Goal: Information Seeking & Learning: Learn about a topic

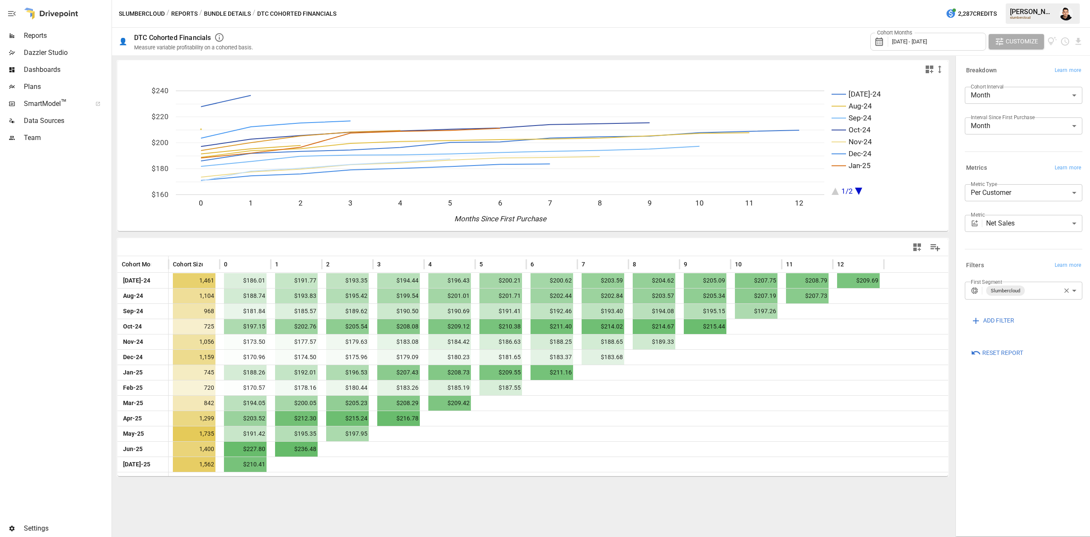
click at [933, 37] on div "Cohort Months [DATE] - [DATE]" at bounding box center [928, 42] width 116 height 18
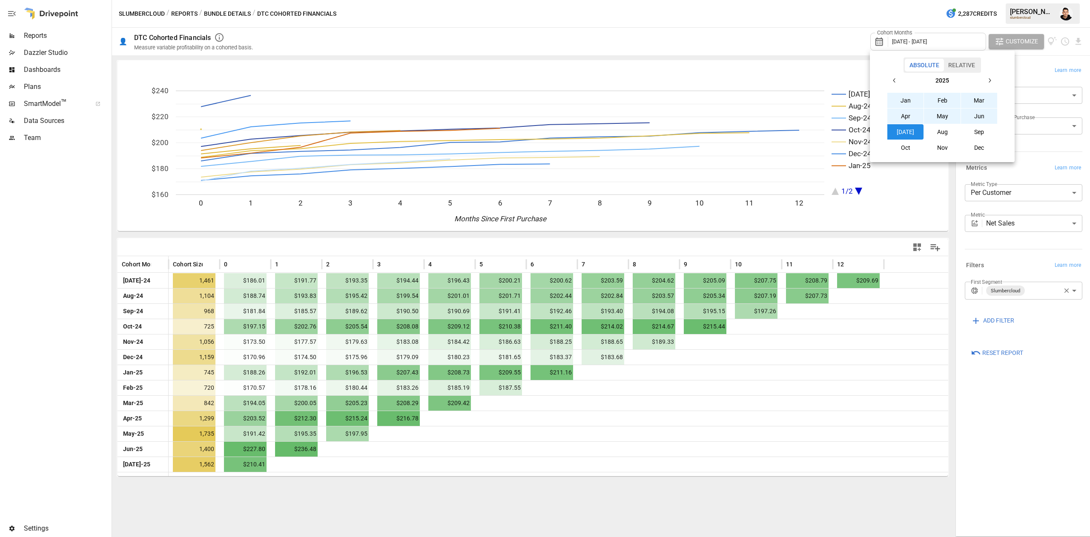
click at [891, 79] on icon "button" at bounding box center [894, 80] width 7 height 7
click at [904, 102] on button "Jan" at bounding box center [906, 100] width 37 height 15
drag, startPoint x: 1002, startPoint y: 76, endPoint x: 996, endPoint y: 80, distance: 7.1
click at [998, 78] on div "[DATE] Feb Mar Apr May Jun [DATE] Aug Sep Oct Nov Dec" at bounding box center [942, 114] width 138 height 83
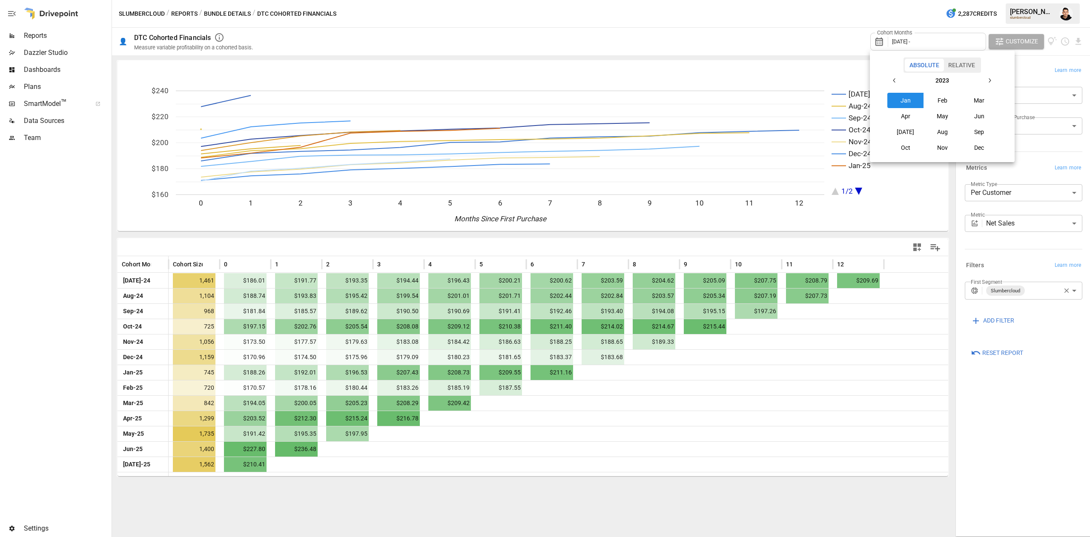
click at [990, 81] on icon "button" at bounding box center [990, 80] width 2 height 4
click at [910, 102] on button "Jan" at bounding box center [906, 100] width 37 height 15
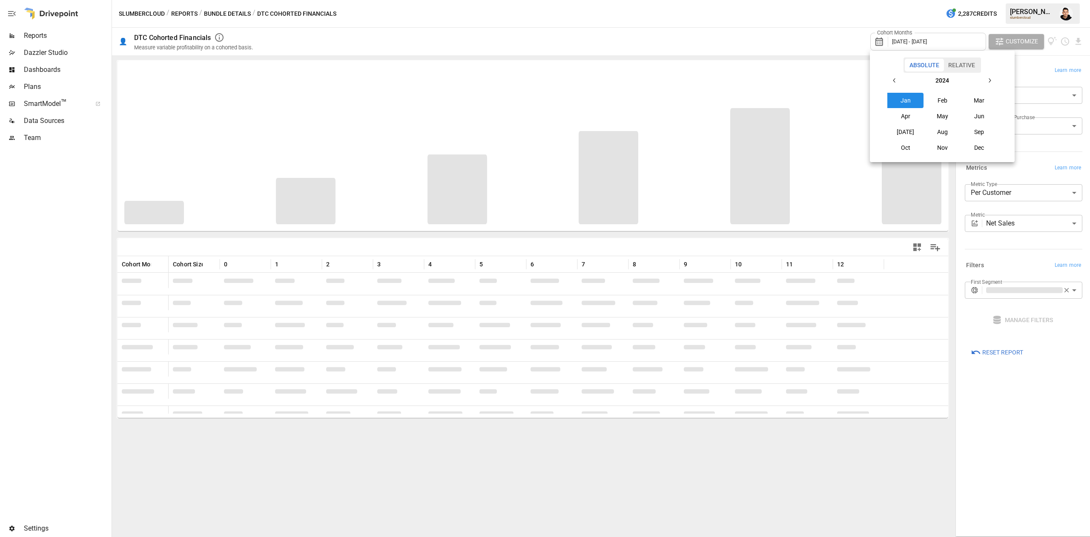
click at [990, 83] on icon "button" at bounding box center [989, 80] width 7 height 7
click at [901, 86] on button "button" at bounding box center [894, 80] width 15 height 15
click at [906, 100] on button "Jan" at bounding box center [906, 100] width 37 height 15
click at [990, 82] on icon "button" at bounding box center [989, 80] width 7 height 7
click at [914, 134] on button "[DATE]" at bounding box center [906, 131] width 37 height 15
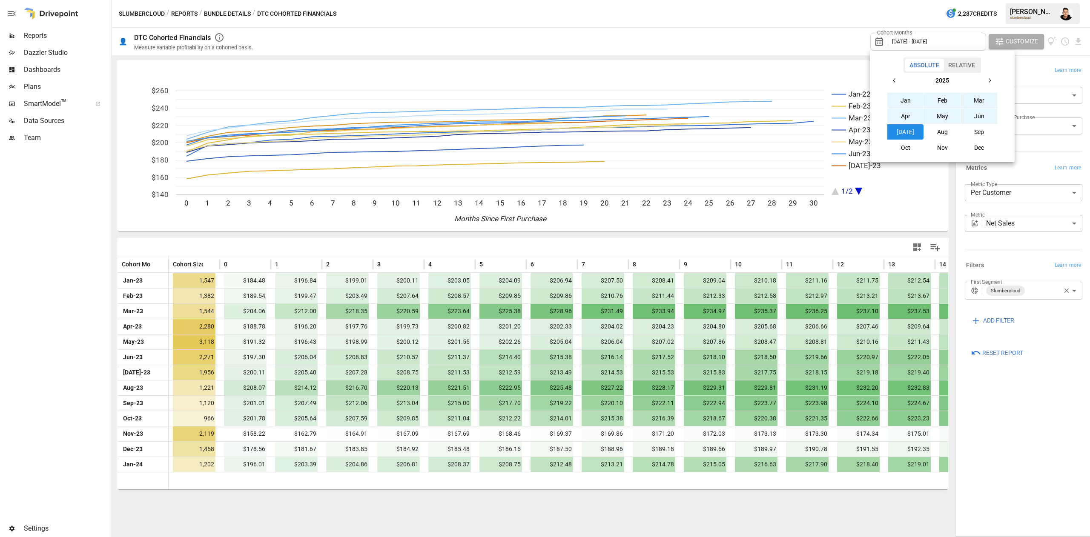
click at [794, 35] on div at bounding box center [545, 268] width 1090 height 537
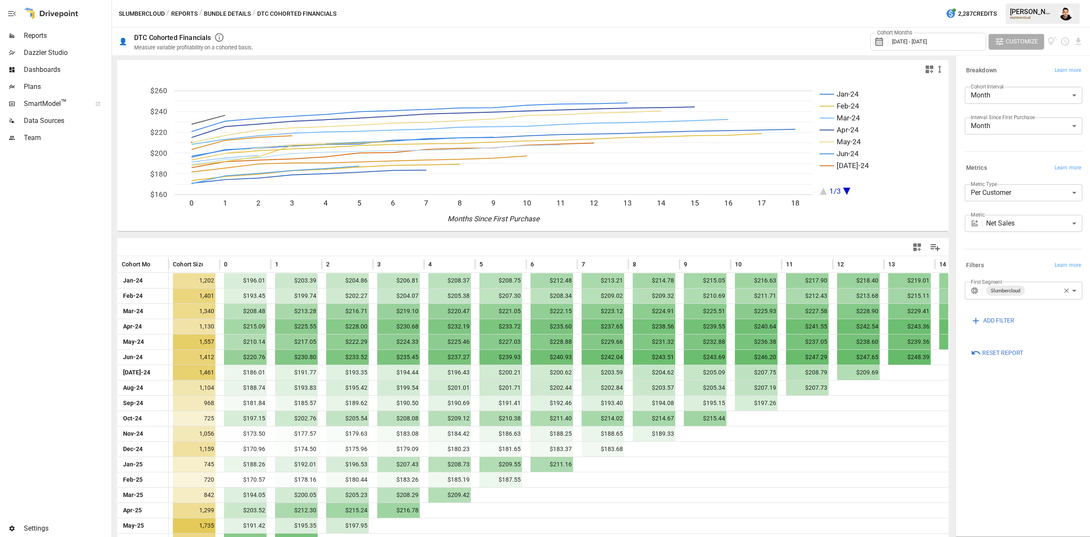
scroll to position [44, 0]
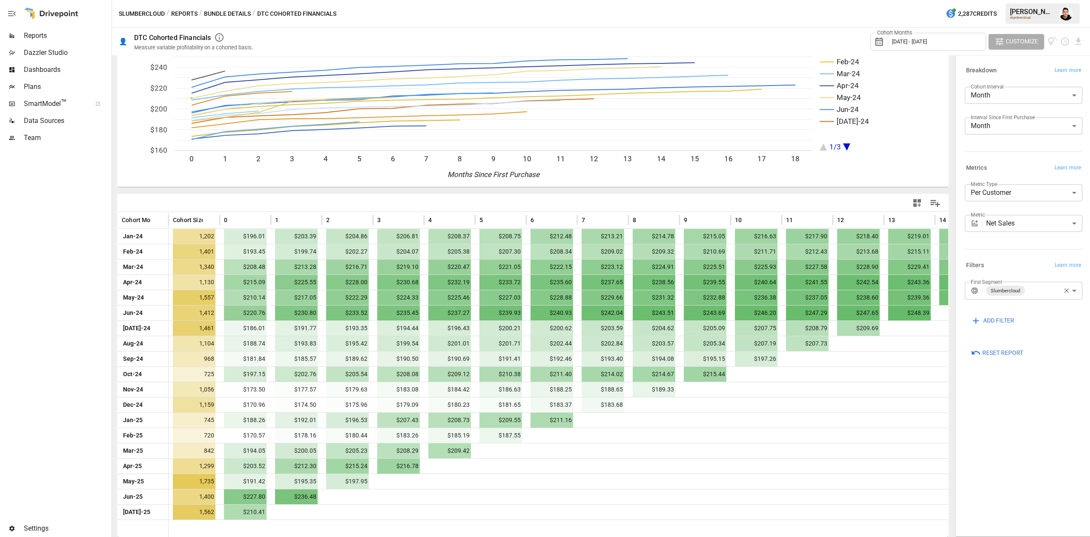
click at [1034, 0] on body "Reports Dazzler Studio Dashboards Plans SmartModel ™ Data Sources Team Settings…" at bounding box center [545, 0] width 1090 height 0
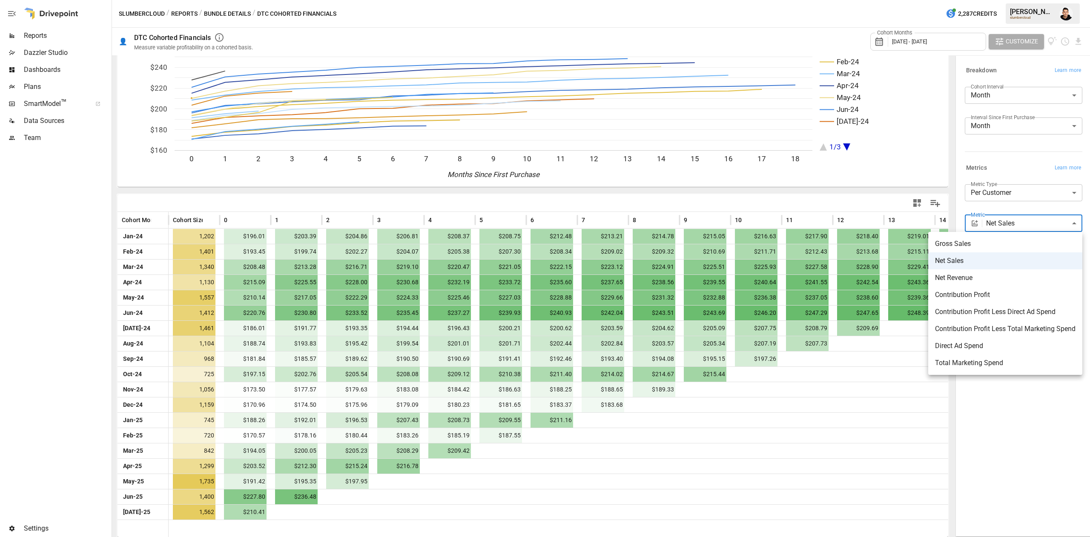
click at [987, 293] on span "Contribution Profit" at bounding box center [1005, 295] width 141 height 10
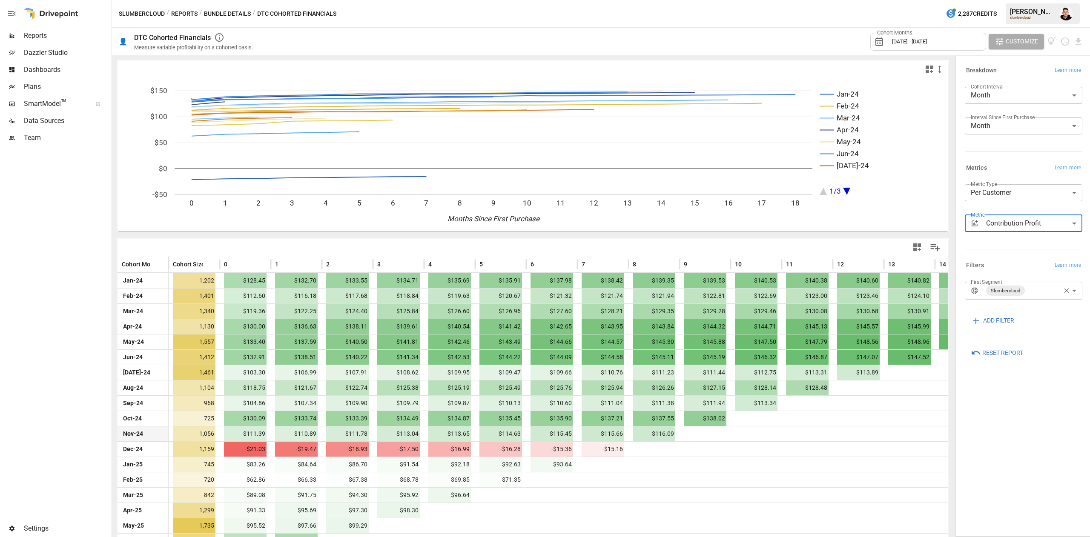
scroll to position [44, 0]
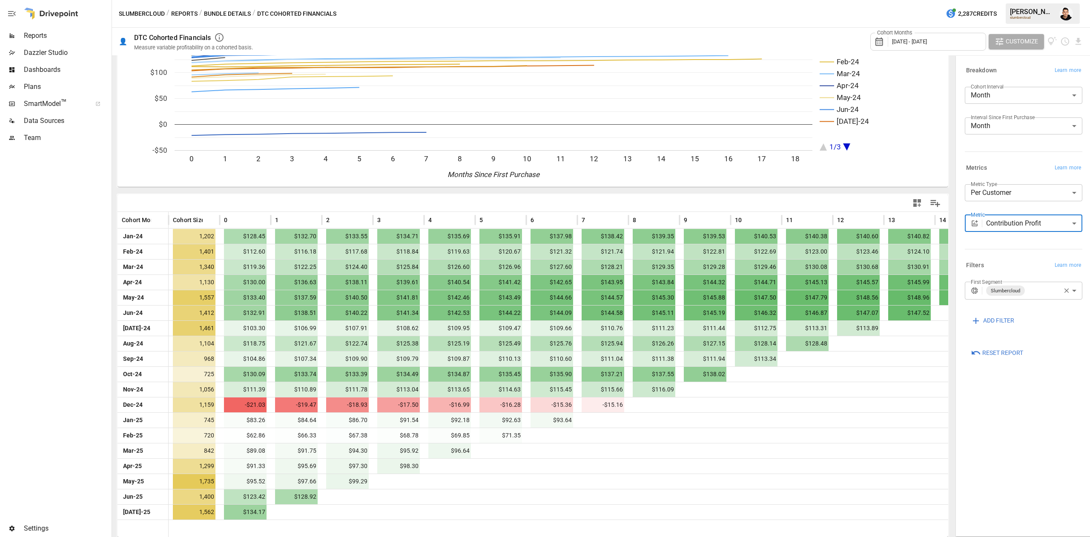
click at [1042, 0] on body "Reports Dazzler Studio Dashboards Plans SmartModel ™ Data Sources Team Settings…" at bounding box center [545, 0] width 1090 height 0
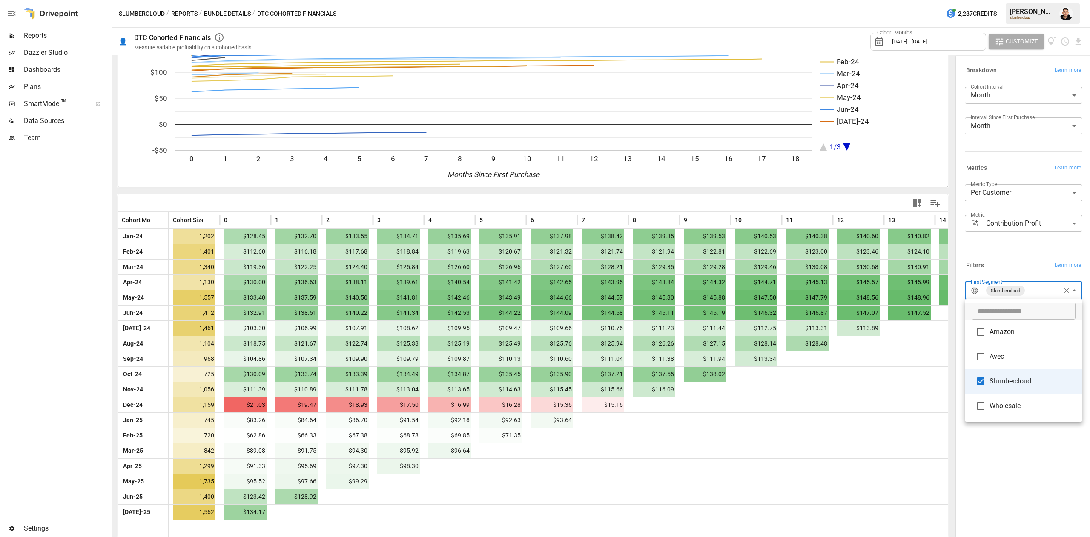
click at [979, 245] on div at bounding box center [545, 268] width 1090 height 537
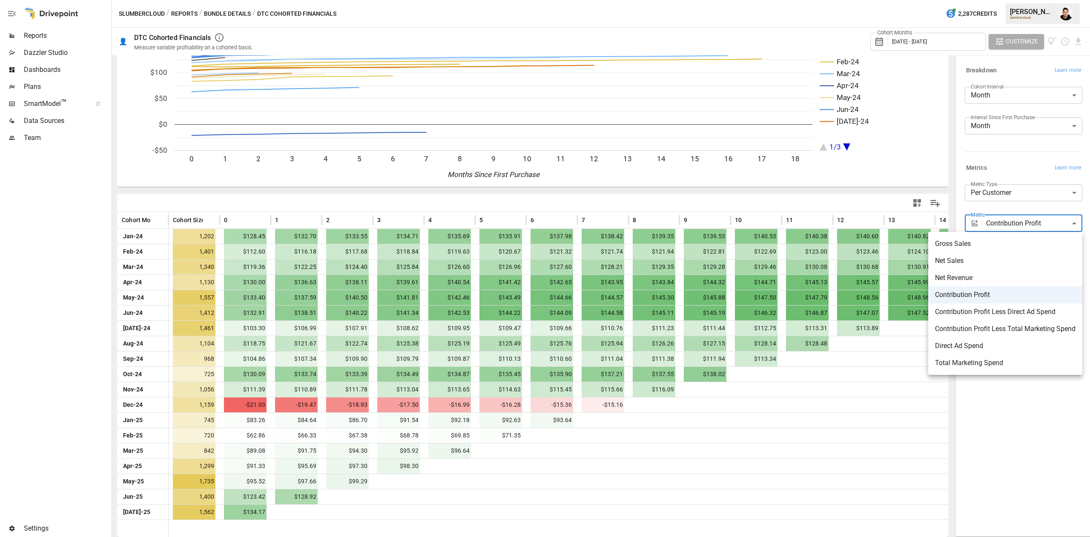
click at [1005, 0] on body "Reports Dazzler Studio Dashboards Plans SmartModel ™ Data Sources Team Settings…" at bounding box center [545, 0] width 1090 height 0
click at [991, 311] on span "Contribution Profit Less Direct Ad Spend" at bounding box center [1005, 312] width 141 height 10
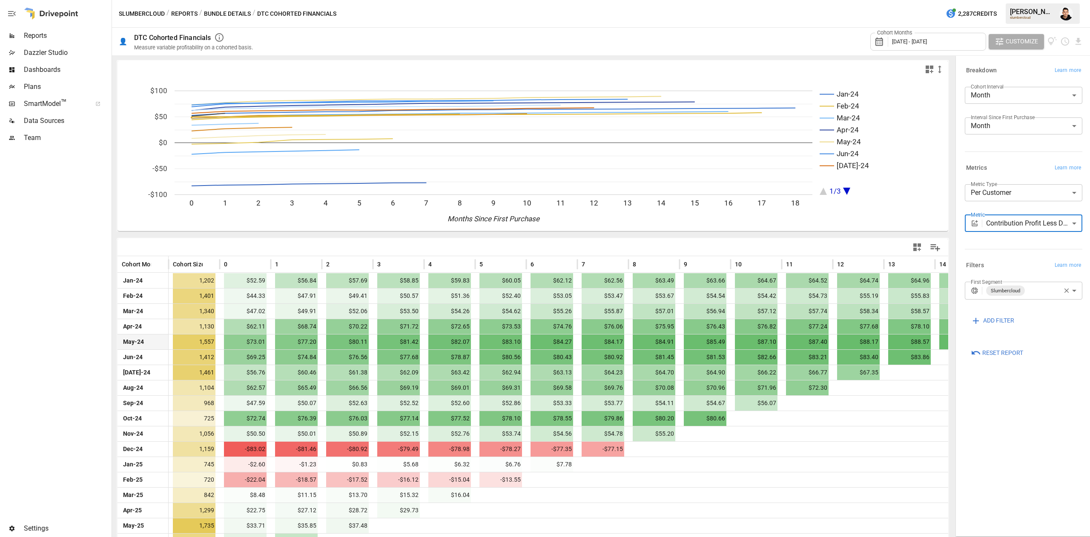
scroll to position [44, 0]
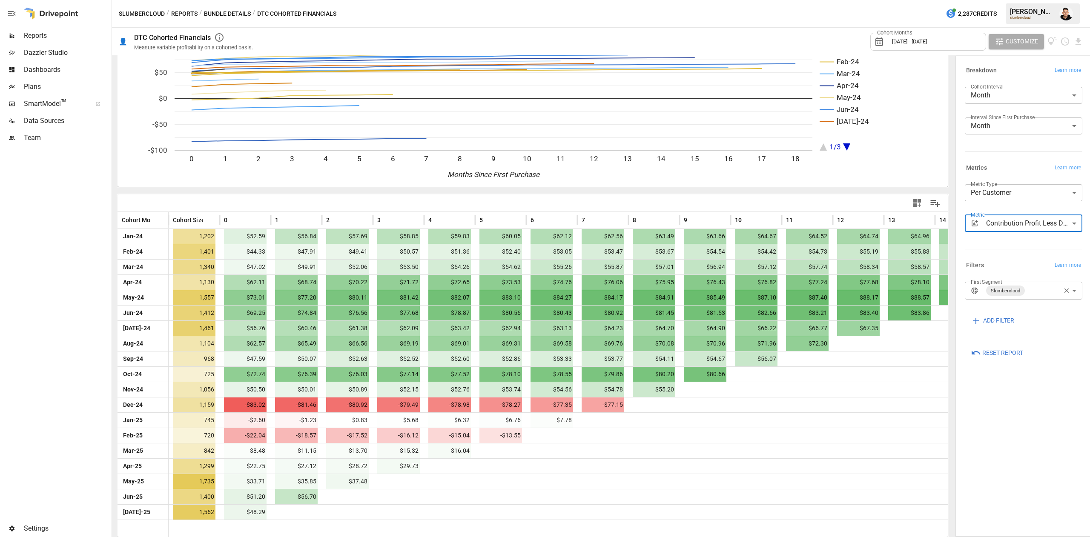
click at [1026, 0] on body "Reports Dazzler Studio Dashboards Plans SmartModel ™ Data Sources Team Settings…" at bounding box center [545, 0] width 1090 height 0
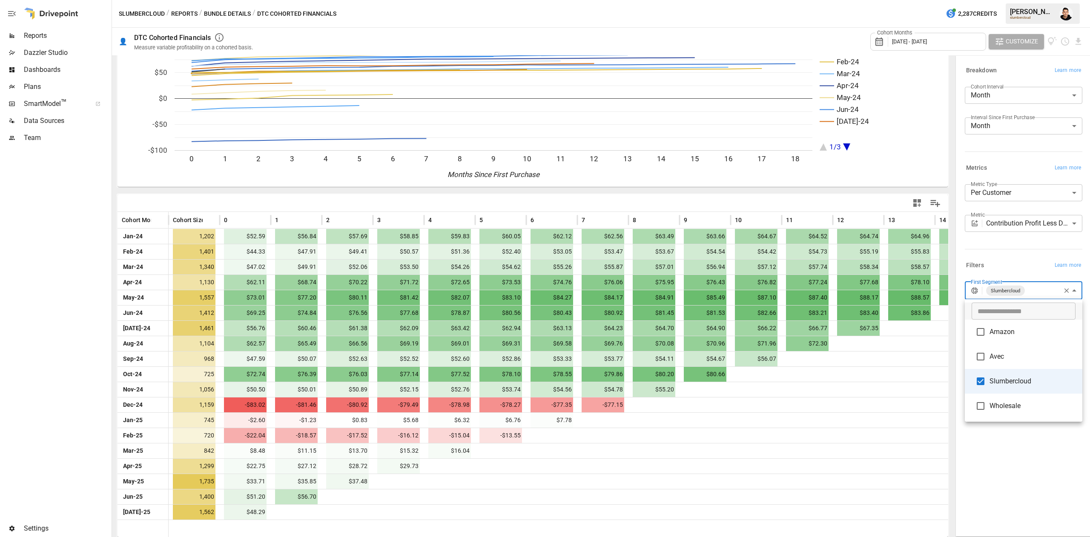
click at [995, 241] on div at bounding box center [545, 268] width 1090 height 537
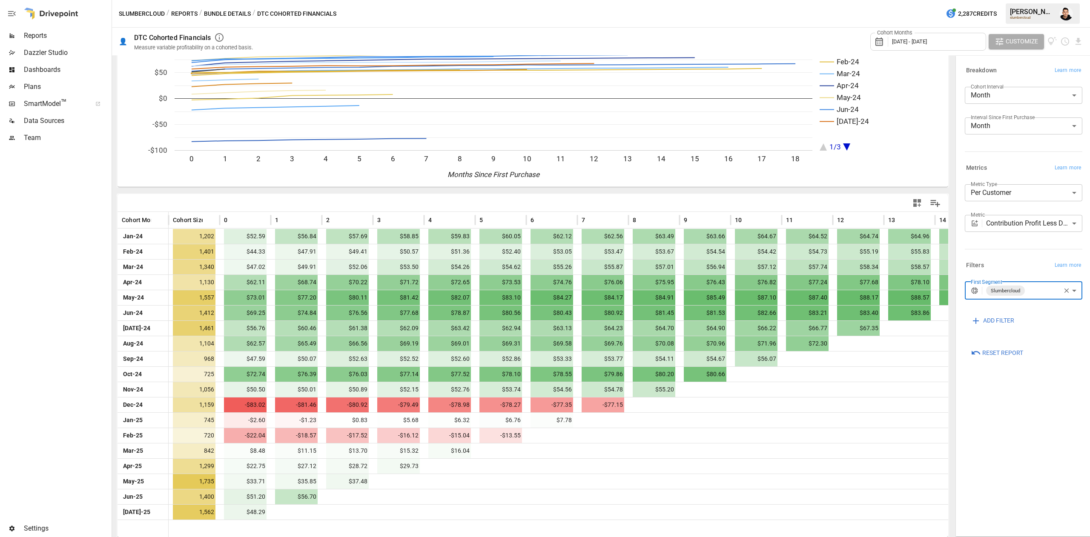
click at [1017, 0] on body "Reports Dazzler Studio Dashboards Plans SmartModel ™ Data Sources Team Settings…" at bounding box center [545, 0] width 1090 height 0
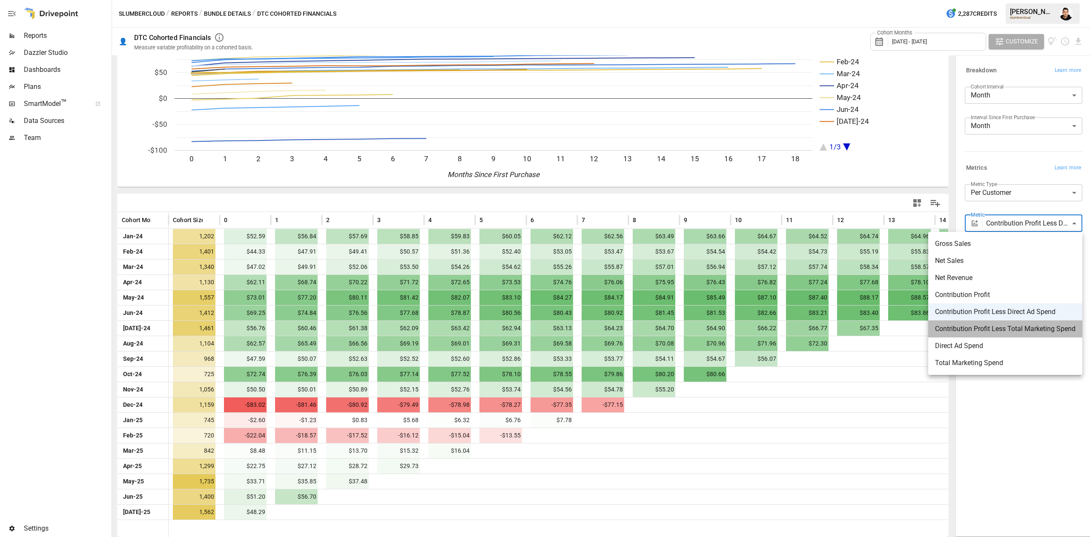
click at [994, 322] on li "Contribution Profit Less Total Marketing Spend" at bounding box center [1005, 329] width 154 height 17
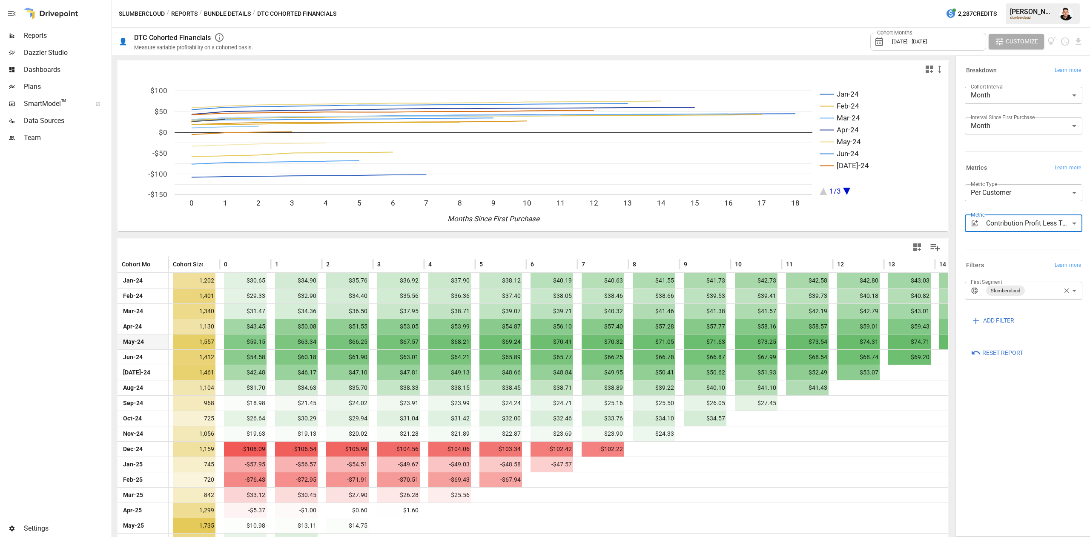
scroll to position [44, 0]
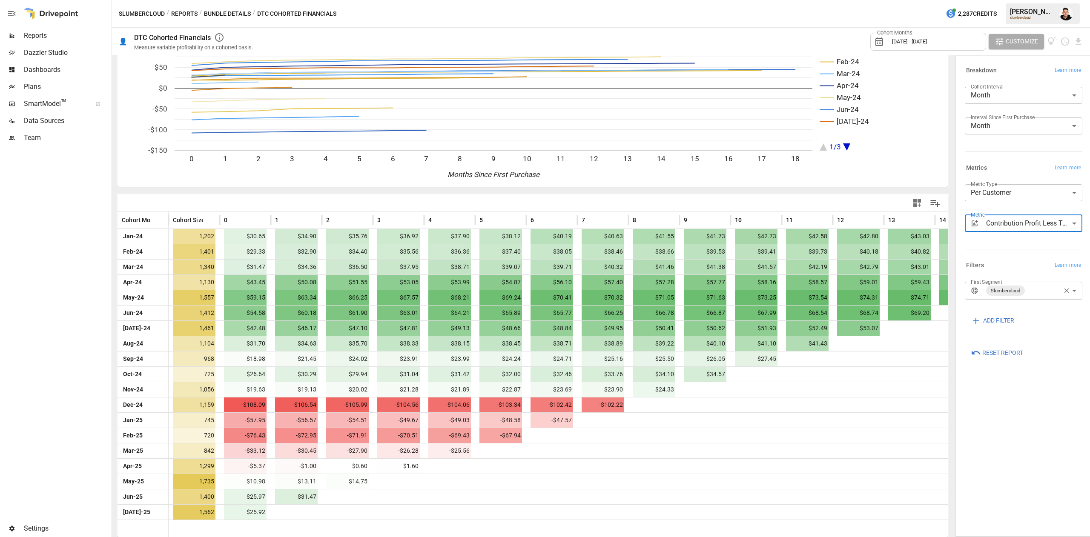
click at [1023, 0] on body "Reports Dazzler Studio Dashboards Plans SmartModel ™ Data Sources Team Settings…" at bounding box center [545, 0] width 1090 height 0
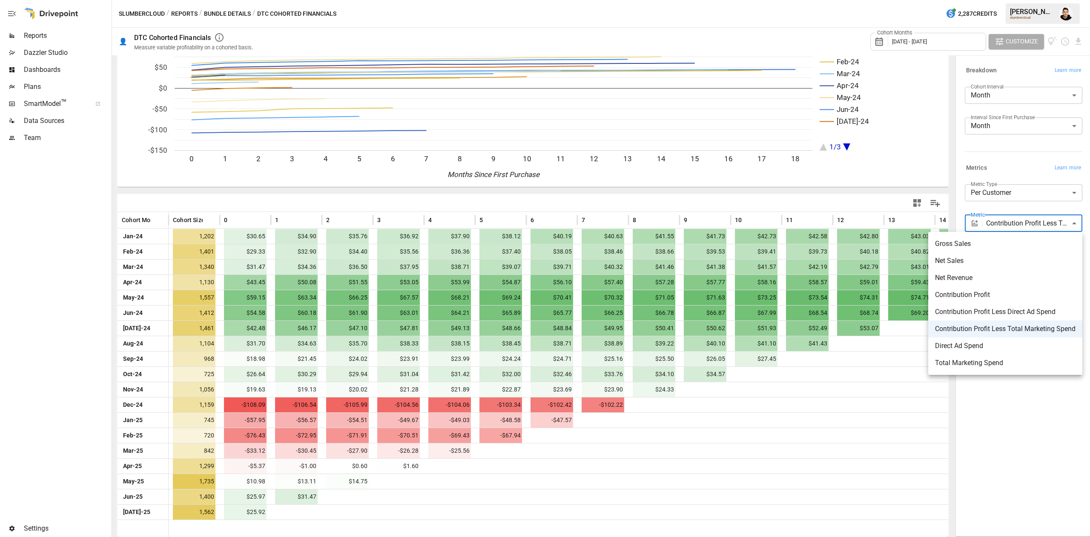
click at [982, 338] on li "Direct Ad Spend" at bounding box center [1005, 346] width 154 height 17
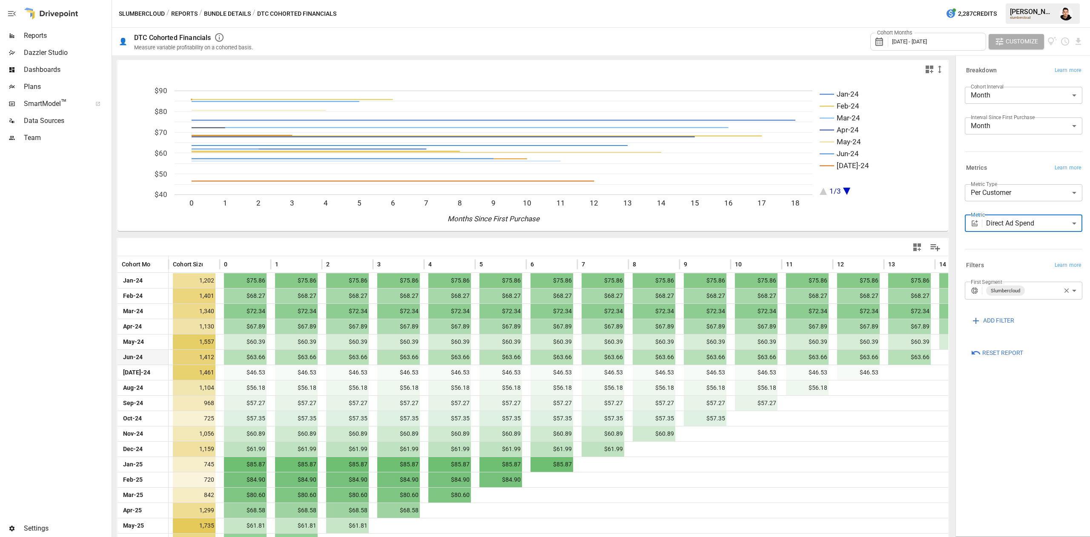
scroll to position [44, 0]
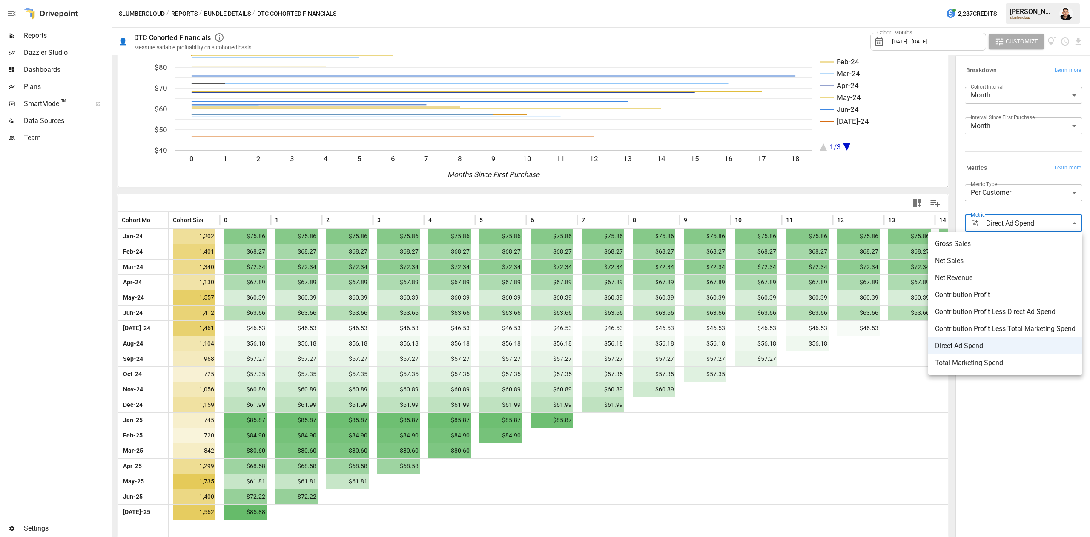
click at [1021, 0] on body "Reports Dazzler Studio Dashboards Plans SmartModel ™ Data Sources Team Settings…" at bounding box center [545, 0] width 1090 height 0
click at [966, 311] on span "Contribution Profit Less Direct Ad Spend" at bounding box center [1005, 312] width 141 height 10
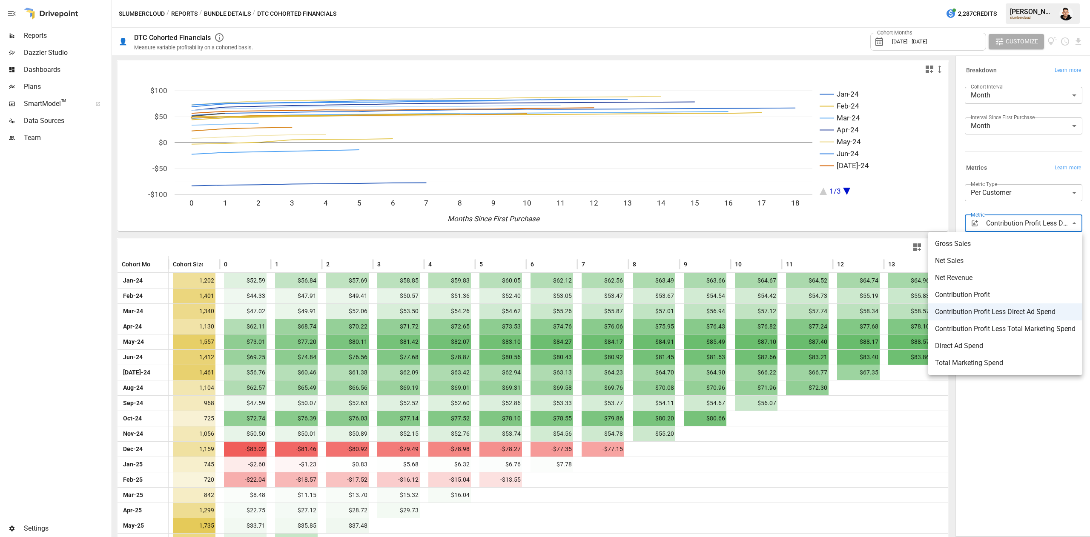
click at [1026, 0] on body "Reports Dazzler Studio Dashboards Plans SmartModel ™ Data Sources Team Settings…" at bounding box center [545, 0] width 1090 height 0
drag, startPoint x: 971, startPoint y: 269, endPoint x: 977, endPoint y: 261, distance: 9.9
click at [977, 260] on ul "Gross Sales Net Sales Net Revenue Contribution Profit Contribution Profit Less …" at bounding box center [1005, 303] width 154 height 143
click at [977, 262] on span "Net Sales" at bounding box center [1005, 261] width 141 height 10
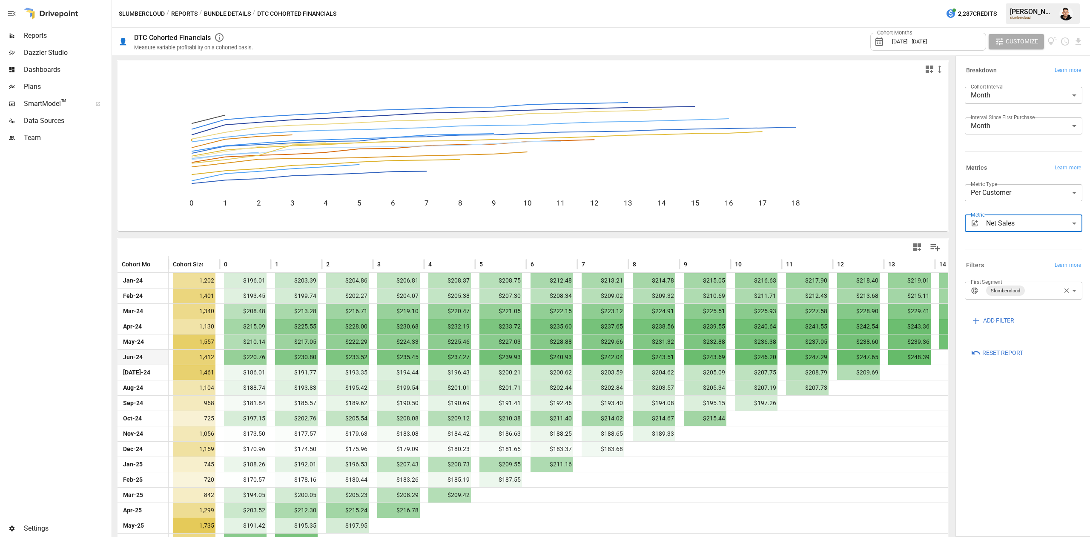
scroll to position [44, 0]
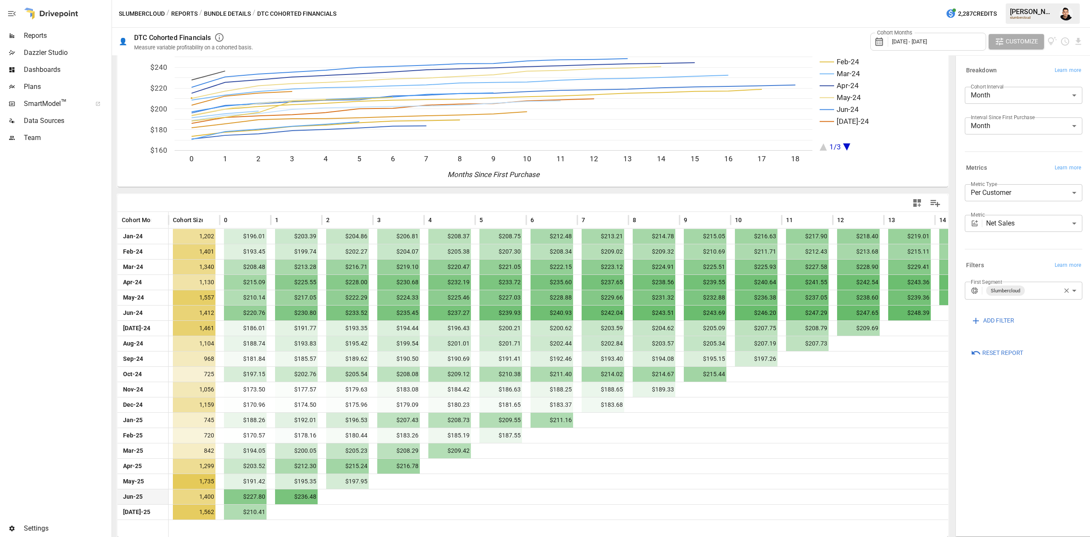
drag, startPoint x: 276, startPoint y: 504, endPoint x: 287, endPoint y: 497, distance: 13.1
click at [287, 497] on div "Jan-24 1,202 $196.01 $203.39 $204.86 $206.81 $208.37 $208.75 $212.48 $213.21 $2…" at bounding box center [654, 374] width 1073 height 291
click at [1045, 0] on body "Reports Dazzler Studio Dashboards Plans SmartModel ™ Data Sources Team Settings…" at bounding box center [545, 0] width 1090 height 0
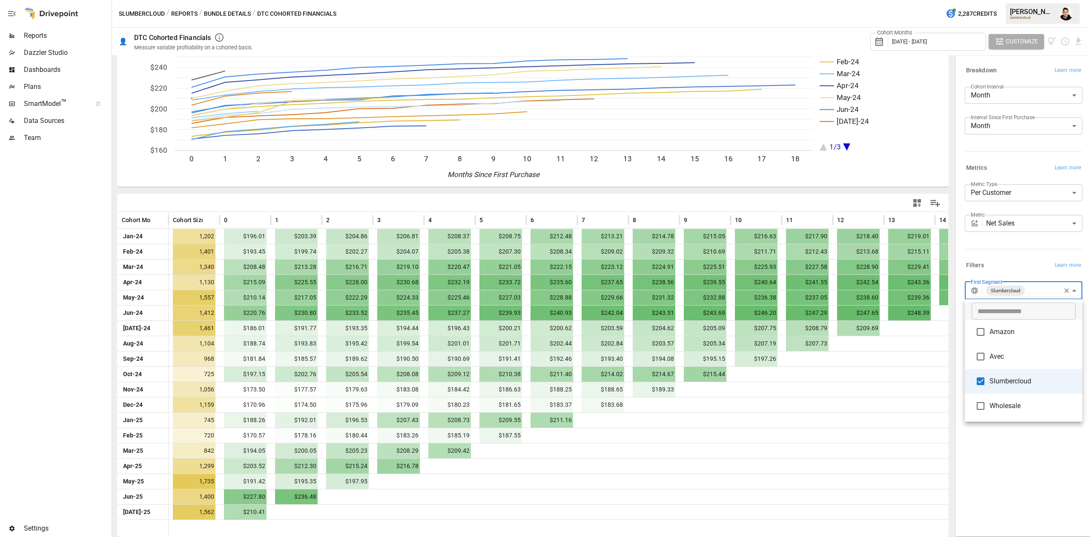
click at [1011, 259] on div at bounding box center [545, 268] width 1090 height 537
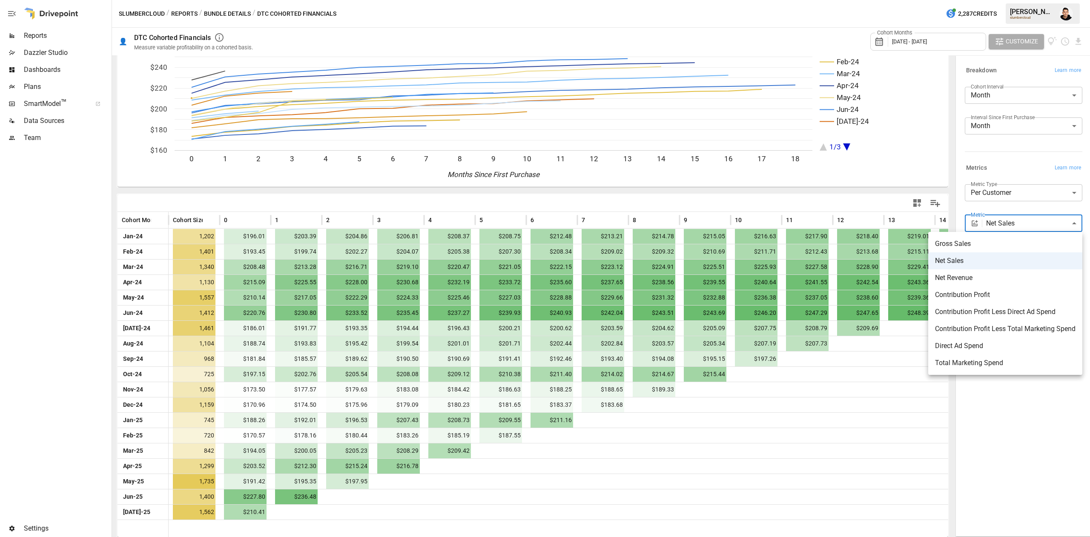
click at [1026, 0] on body "Reports Dazzler Studio Dashboards Plans SmartModel ™ Data Sources Team Settings…" at bounding box center [545, 0] width 1090 height 0
click at [1033, 298] on span "Contribution Profit" at bounding box center [1005, 295] width 141 height 10
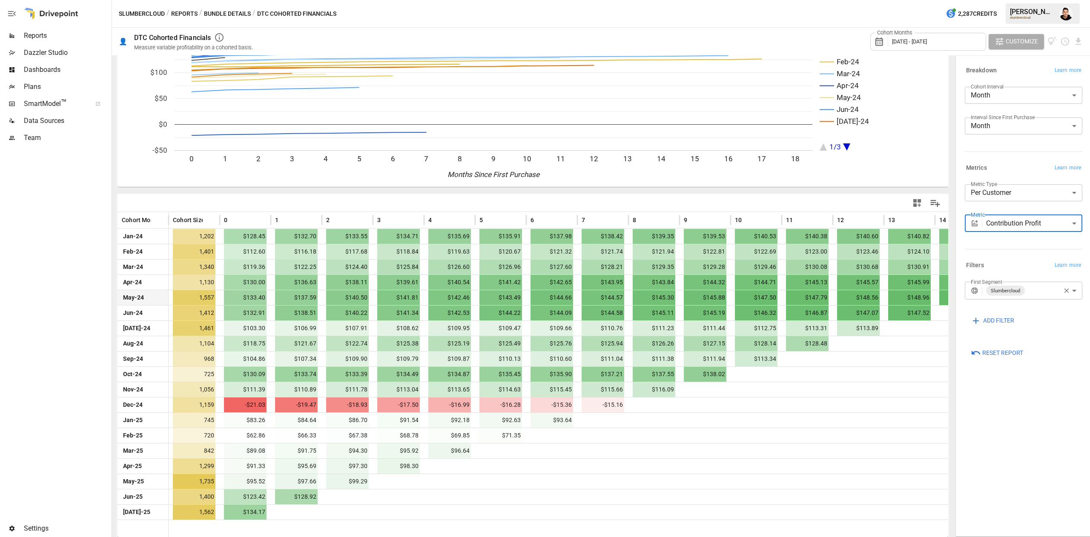
scroll to position [44, 0]
click at [1057, 0] on body "Reports Dazzler Studio Dashboards Plans SmartModel ™ Data Sources Team Settings…" at bounding box center [545, 0] width 1090 height 0
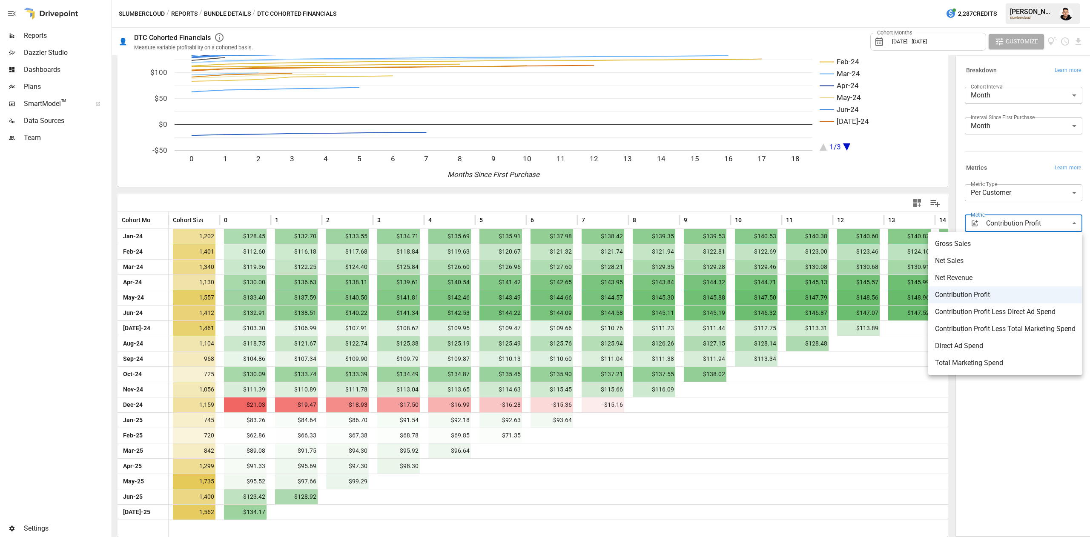
click at [1023, 405] on div at bounding box center [545, 268] width 1090 height 537
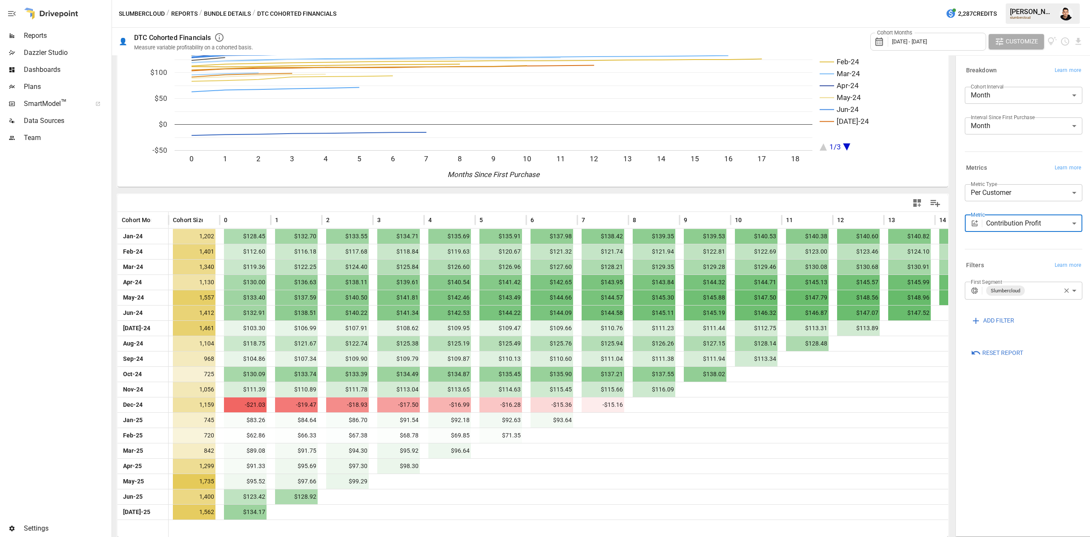
click at [1017, 0] on body "Reports Dazzler Studio Dashboards Plans SmartModel ™ Data Sources Team Settings…" at bounding box center [545, 0] width 1090 height 0
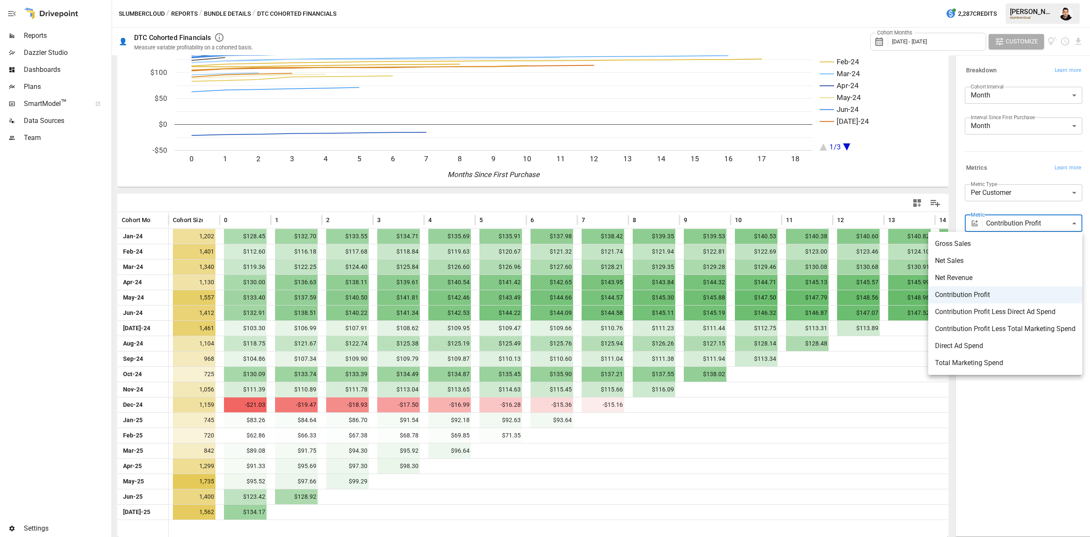
click at [1042, 317] on span "Contribution Profit Less Direct Ad Spend" at bounding box center [1005, 312] width 141 height 10
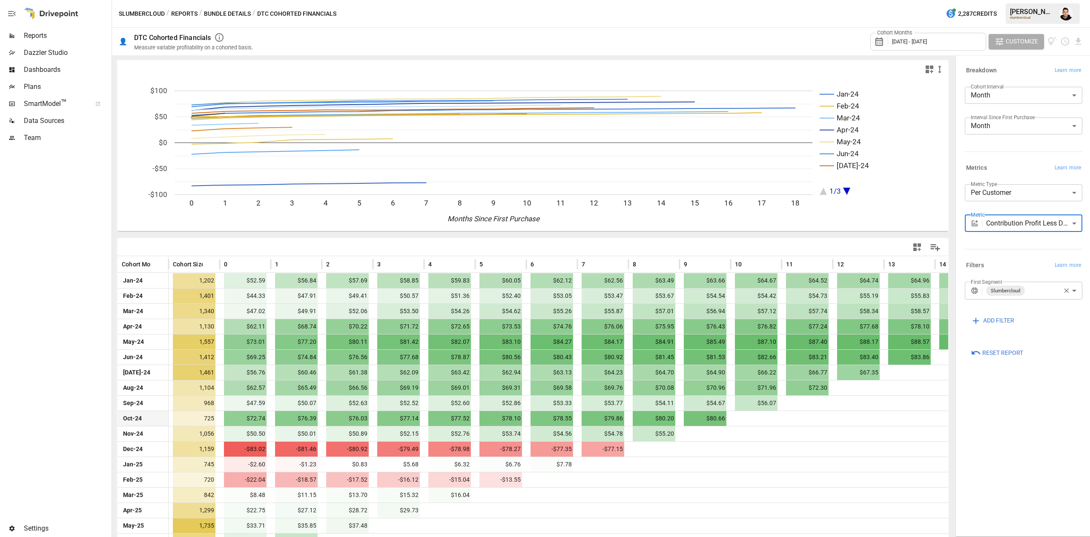
scroll to position [44, 0]
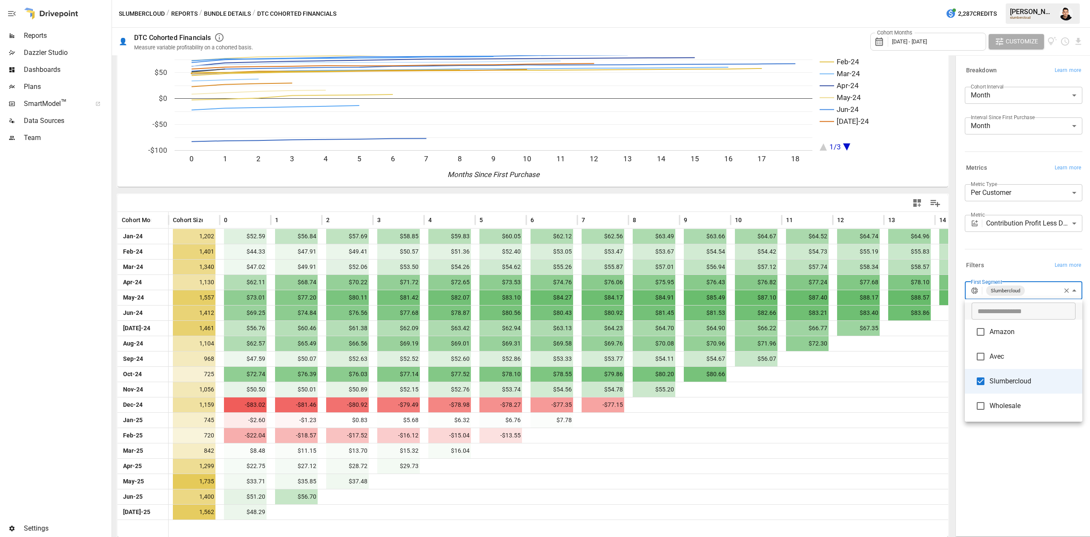
click at [1037, 0] on body "Reports Dazzler Studio Dashboards Plans SmartModel ™ Data Sources Team Settings…" at bounding box center [545, 0] width 1090 height 0
click at [1013, 269] on div at bounding box center [545, 268] width 1090 height 537
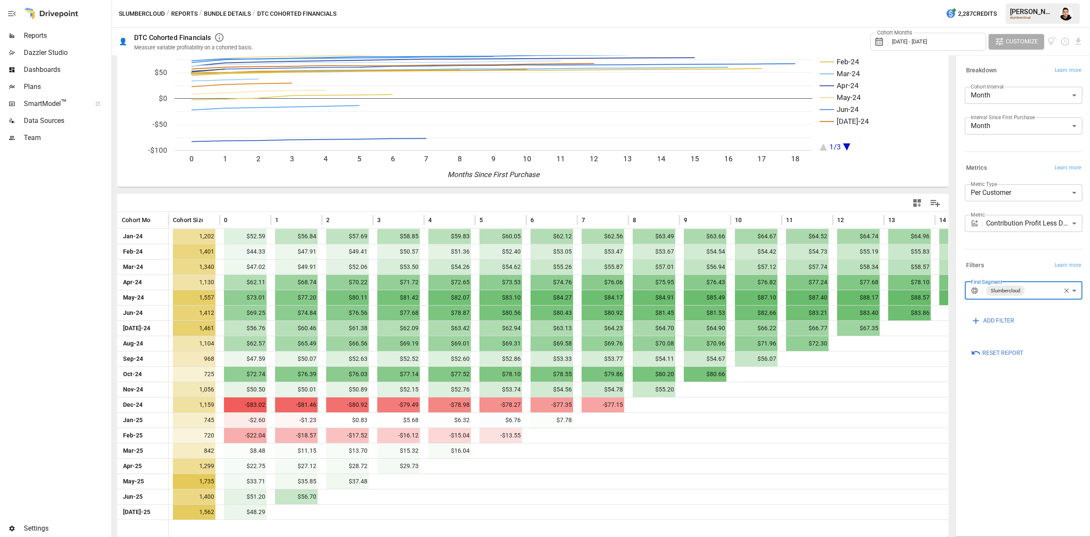
click at [1043, 0] on body "Reports Dazzler Studio Dashboards Plans SmartModel ™ Data Sources Team Settings…" at bounding box center [545, 0] width 1090 height 0
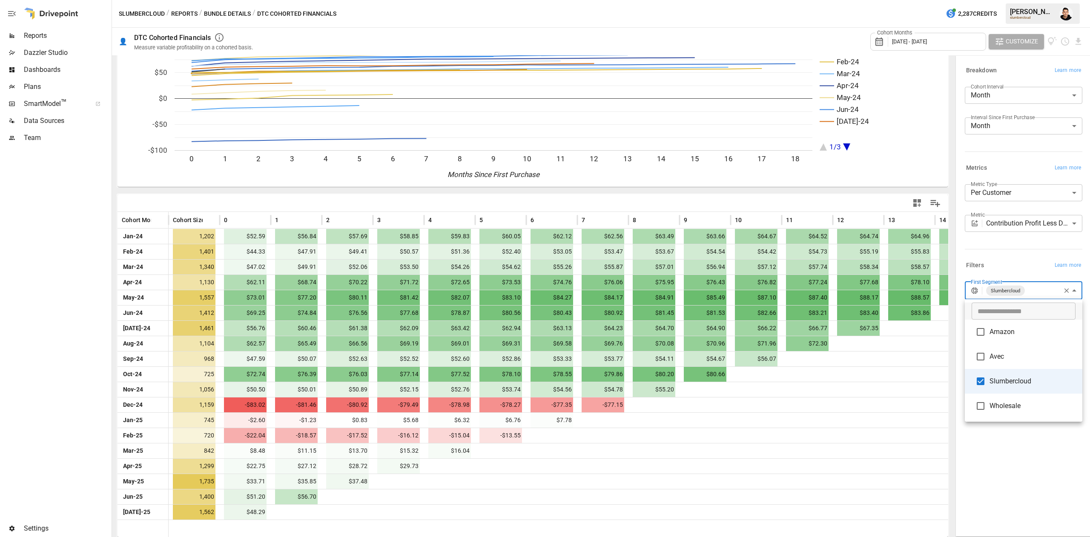
click at [1034, 228] on div at bounding box center [545, 268] width 1090 height 537
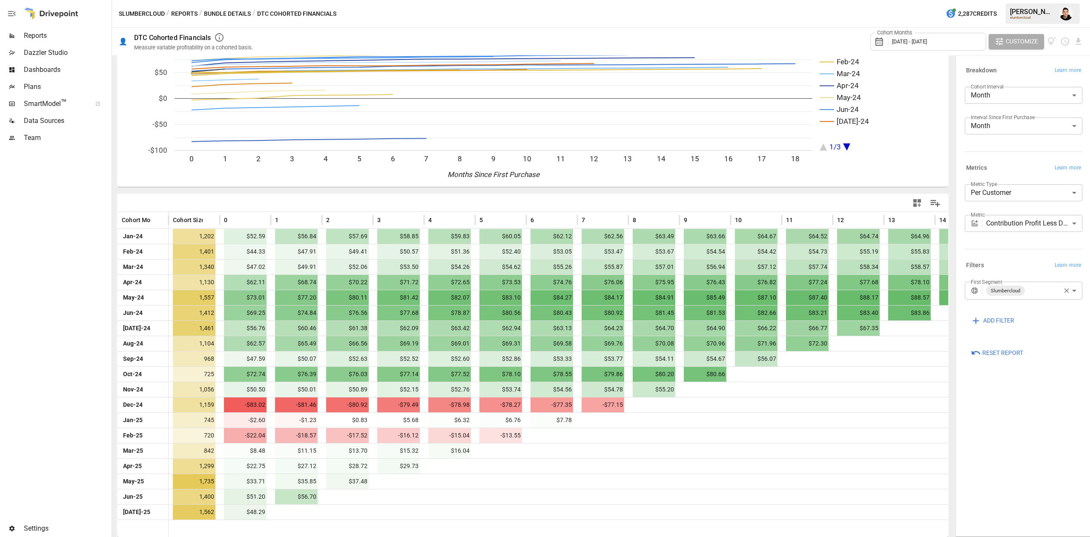
click at [1016, 0] on body "Reports Dazzler Studio Dashboards Plans SmartModel ™ Data Sources Team Settings…" at bounding box center [545, 0] width 1090 height 0
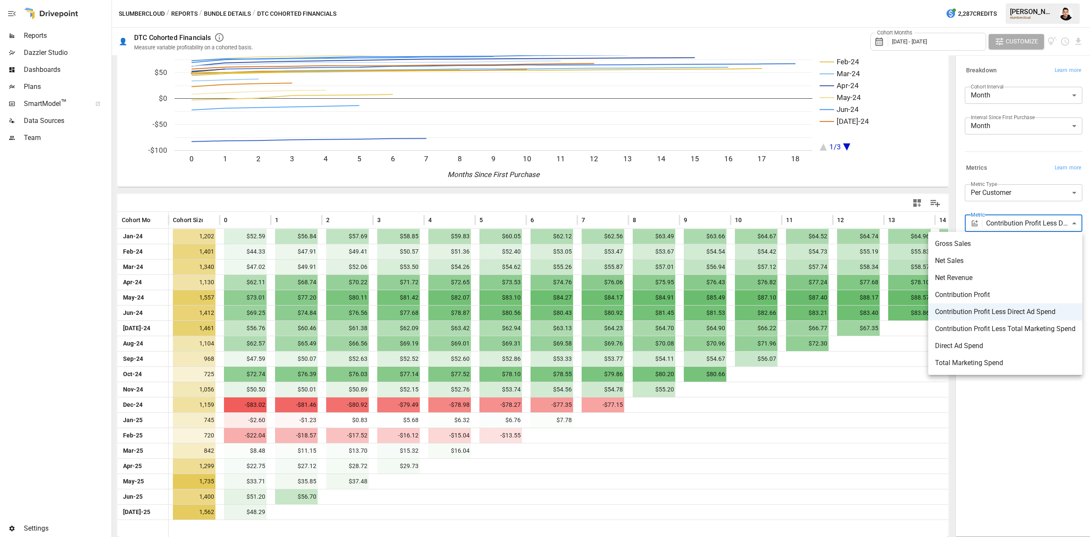
click at [1001, 260] on span "Net Sales" at bounding box center [1005, 261] width 141 height 10
type input "*********"
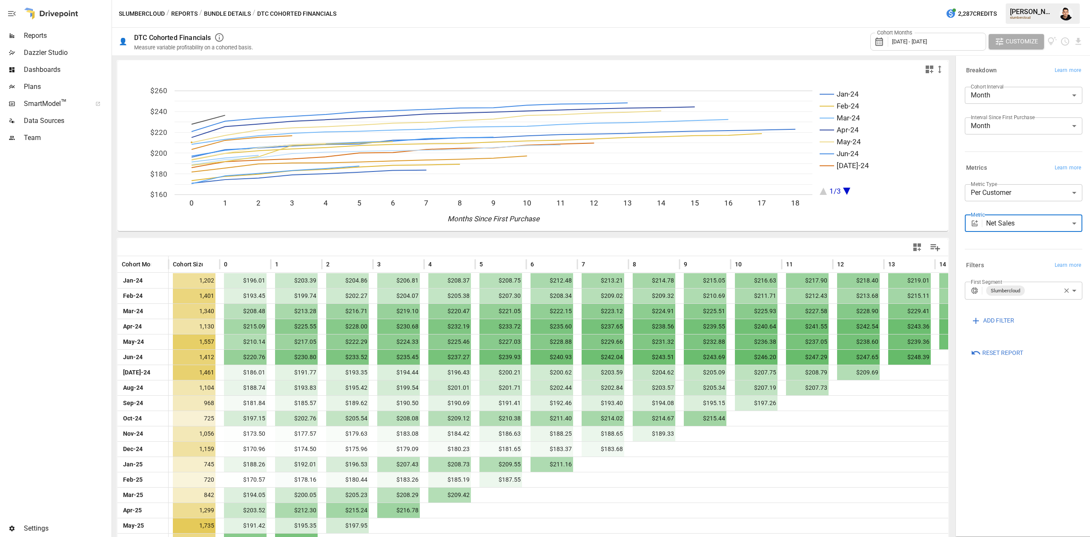
scroll to position [44, 0]
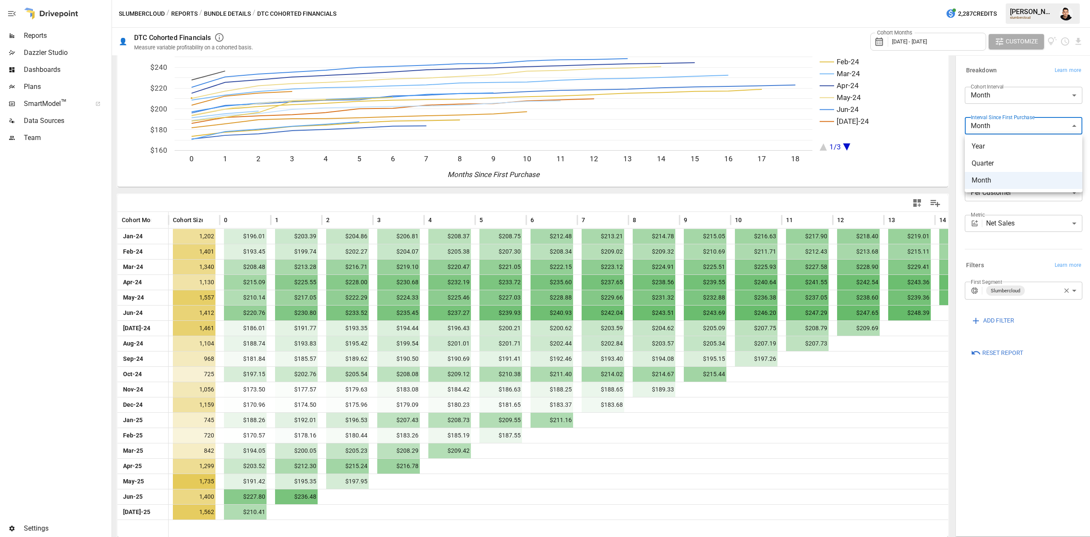
click at [1023, 0] on body "Reports Dazzler Studio Dashboards Plans SmartModel ™ Data Sources Team Settings…" at bounding box center [545, 0] width 1090 height 0
click at [1019, 112] on div at bounding box center [545, 268] width 1090 height 537
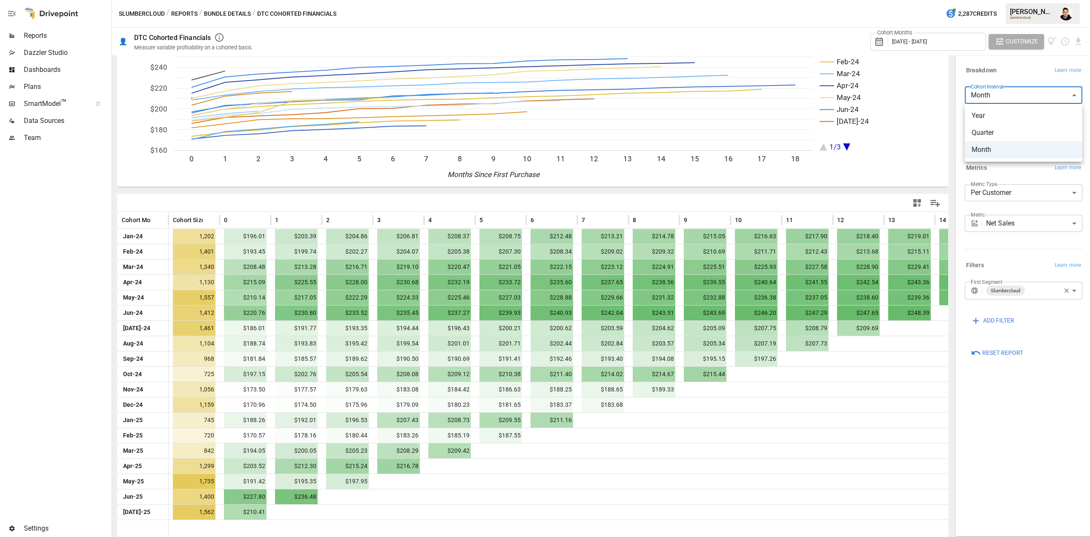
click at [1038, 0] on body "Reports Dazzler Studio Dashboards Plans SmartModel ™ Data Sources Team Settings…" at bounding box center [545, 0] width 1090 height 0
click at [1028, 77] on div at bounding box center [545, 268] width 1090 height 537
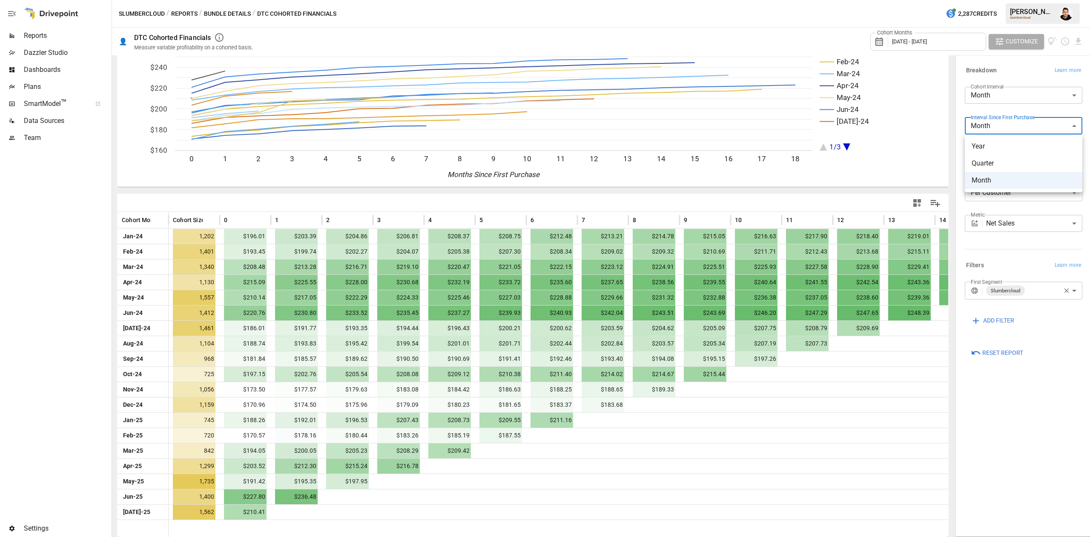
click at [1033, 0] on body "Reports Dazzler Studio Dashboards Plans SmartModel ™ Data Sources Team Settings…" at bounding box center [545, 0] width 1090 height 0
click at [1023, 98] on div at bounding box center [545, 268] width 1090 height 537
click at [1036, 0] on body "Reports Dazzler Studio Dashboards Plans SmartModel ™ Data Sources Team Settings…" at bounding box center [545, 0] width 1090 height 0
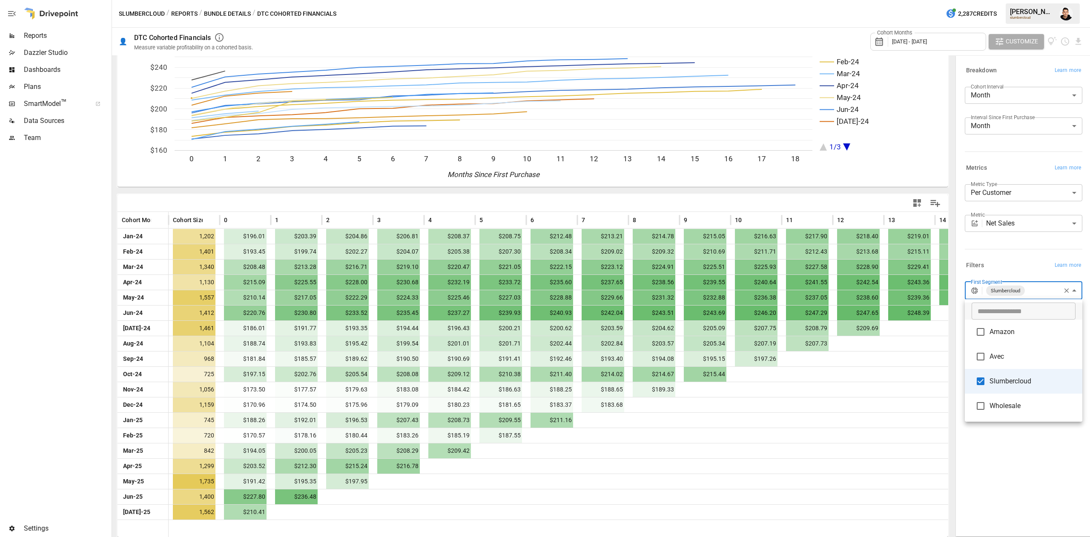
click at [867, 176] on div at bounding box center [545, 268] width 1090 height 537
click at [1031, 0] on body "Reports Dazzler Studio Dashboards Plans SmartModel ™ Data Sources Team Settings…" at bounding box center [545, 0] width 1090 height 0
click at [1010, 336] on span "Amazon" at bounding box center [1033, 332] width 86 height 10
type input "**********"
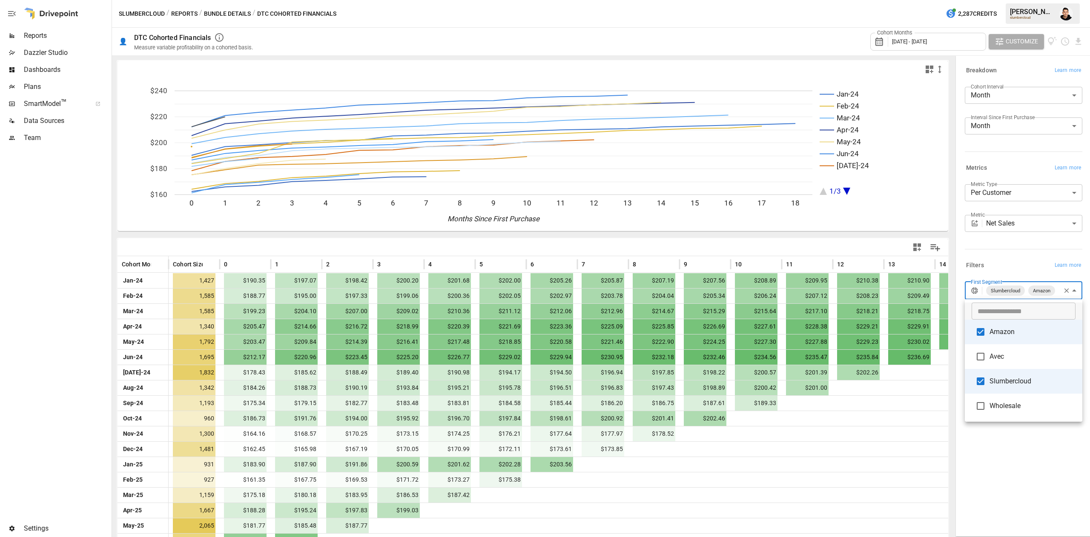
click at [947, 460] on div at bounding box center [545, 268] width 1090 height 537
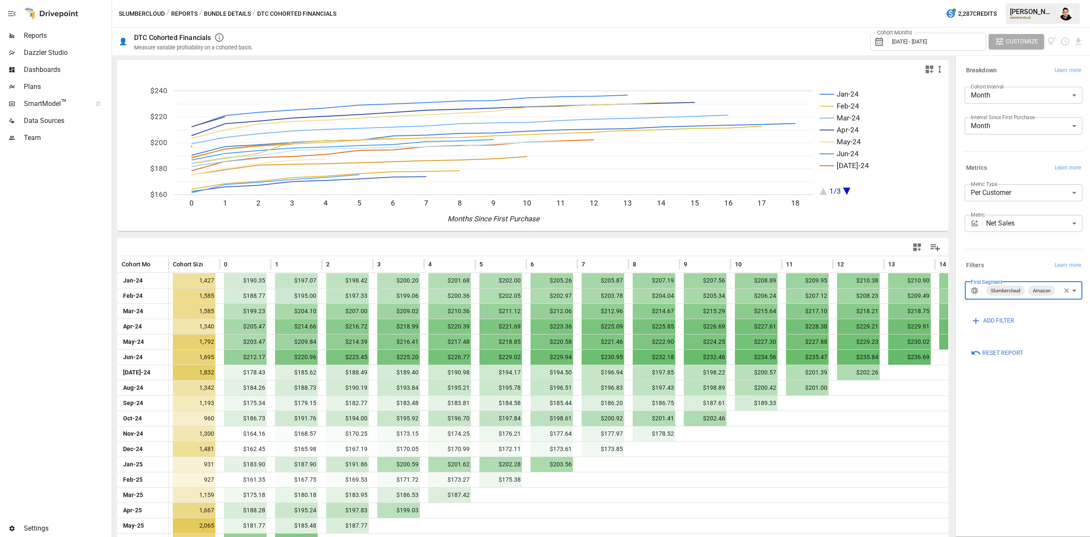
scroll to position [44, 0]
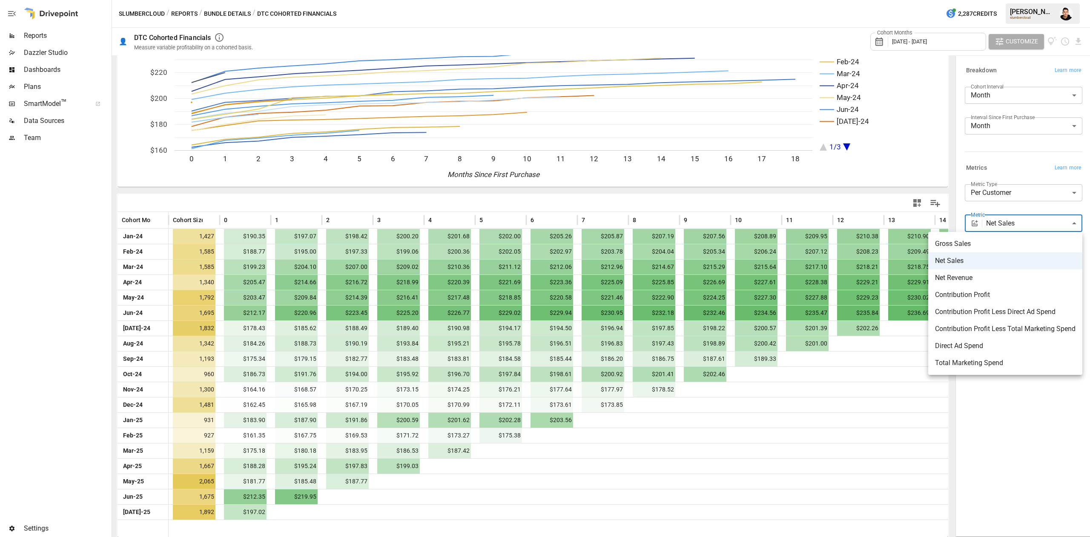
click at [1026, 0] on body "Reports Dazzler Studio Dashboards Plans SmartModel ™ Data Sources Team Settings…" at bounding box center [545, 0] width 1090 height 0
click at [1008, 343] on span "Direct Ad Spend" at bounding box center [1005, 346] width 141 height 10
type input "**********"
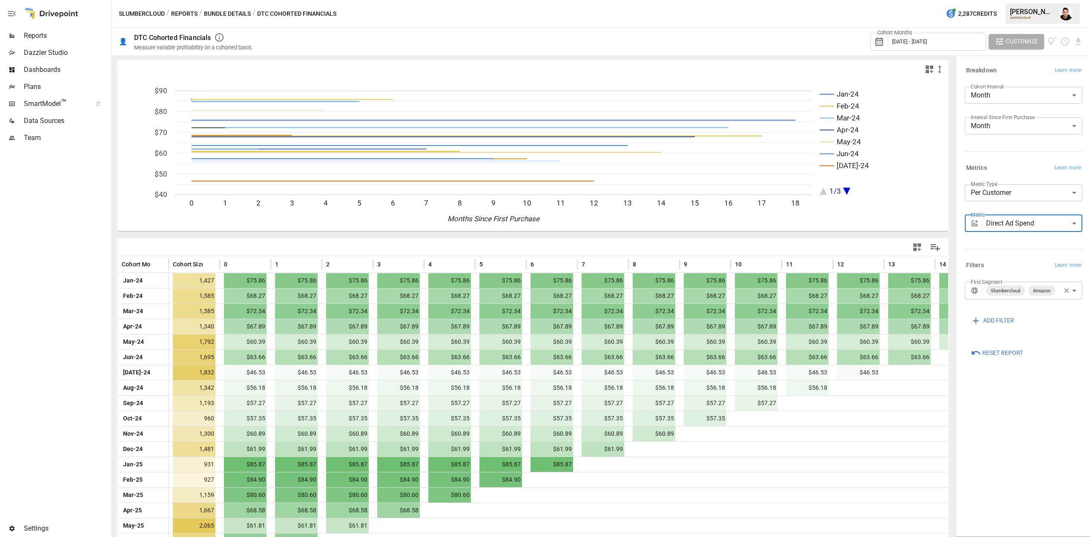
scroll to position [44, 0]
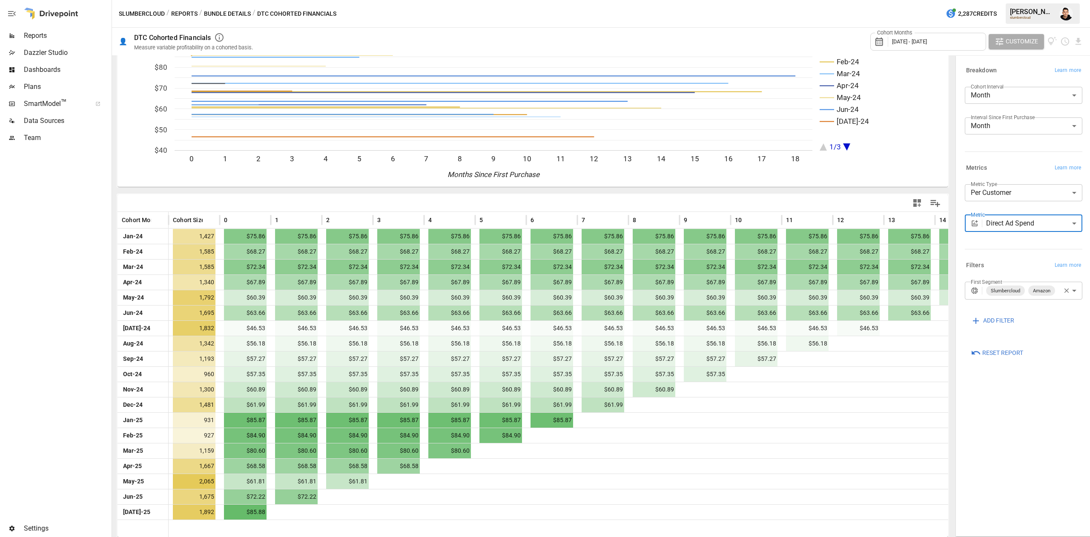
click at [1033, 0] on body "Reports Dazzler Studio Dashboards Plans SmartModel ™ Data Sources Team Settings…" at bounding box center [545, 0] width 1090 height 0
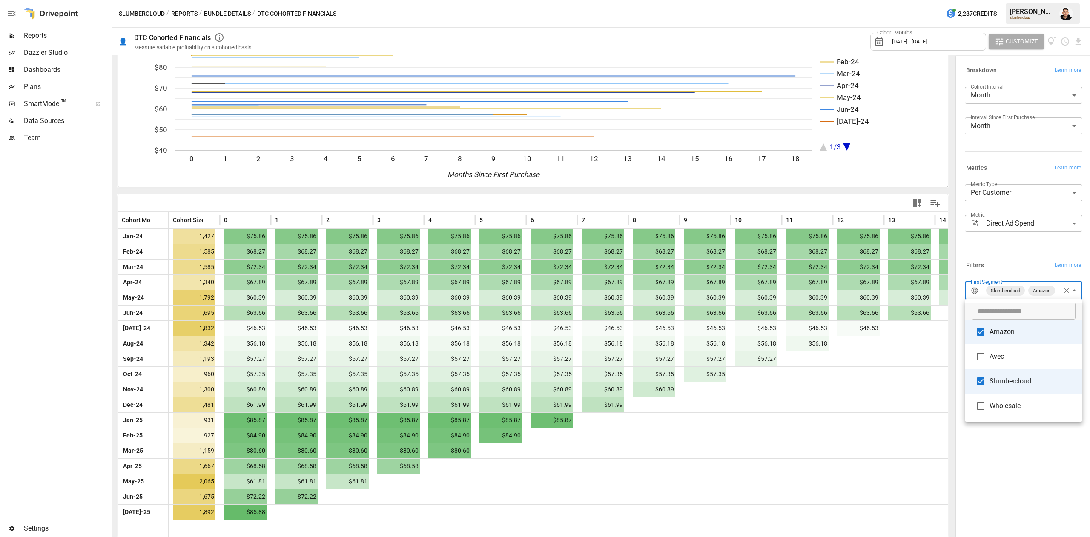
type input "**********"
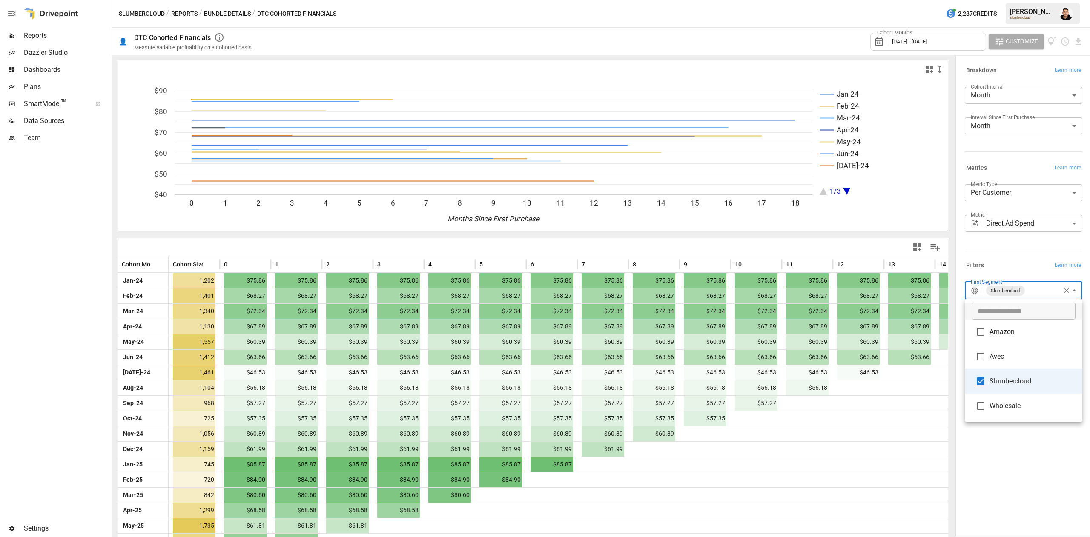
click at [991, 474] on div at bounding box center [545, 268] width 1090 height 537
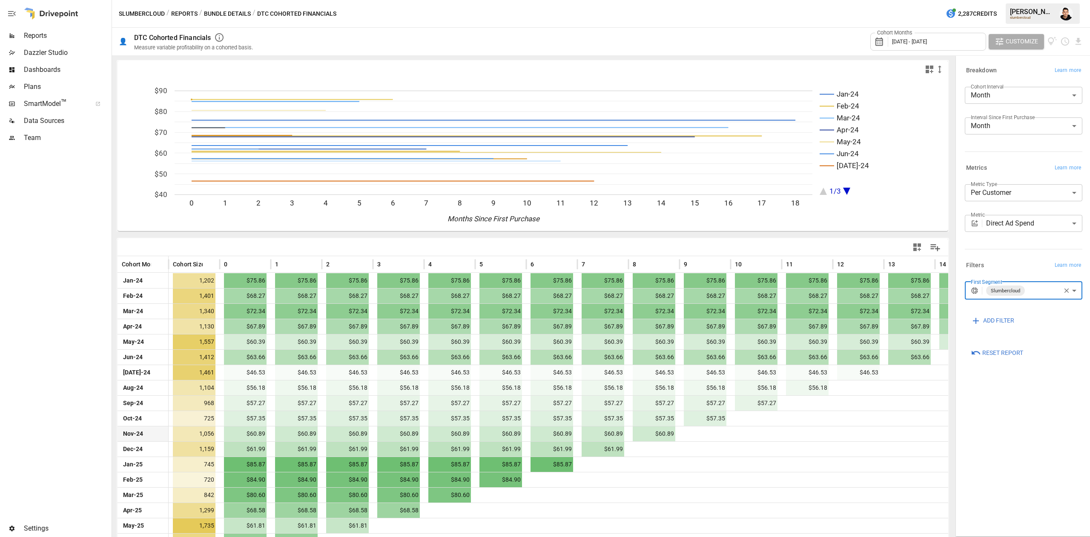
scroll to position [44, 0]
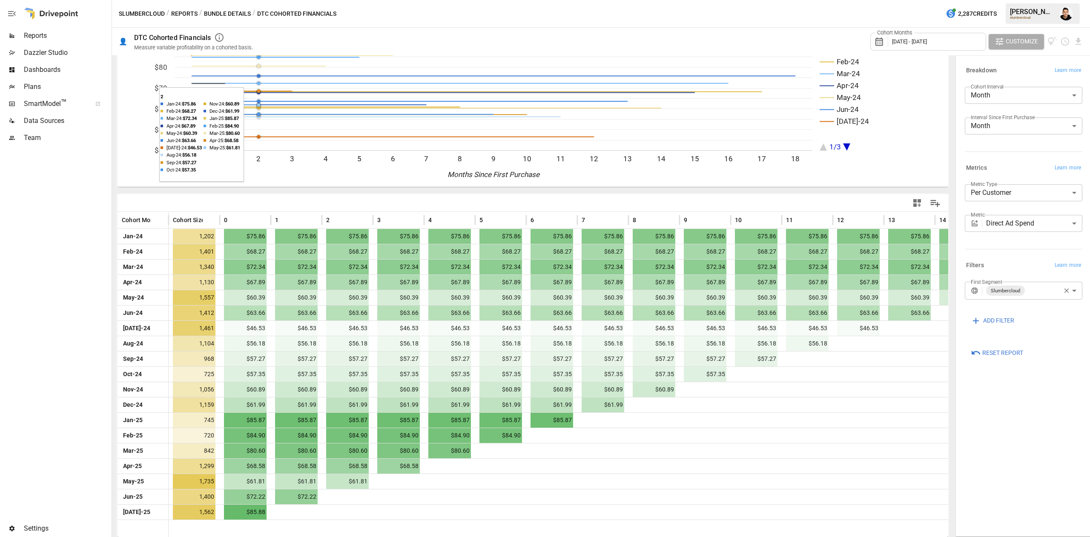
click at [191, 11] on button "Reports" at bounding box center [184, 14] width 26 height 11
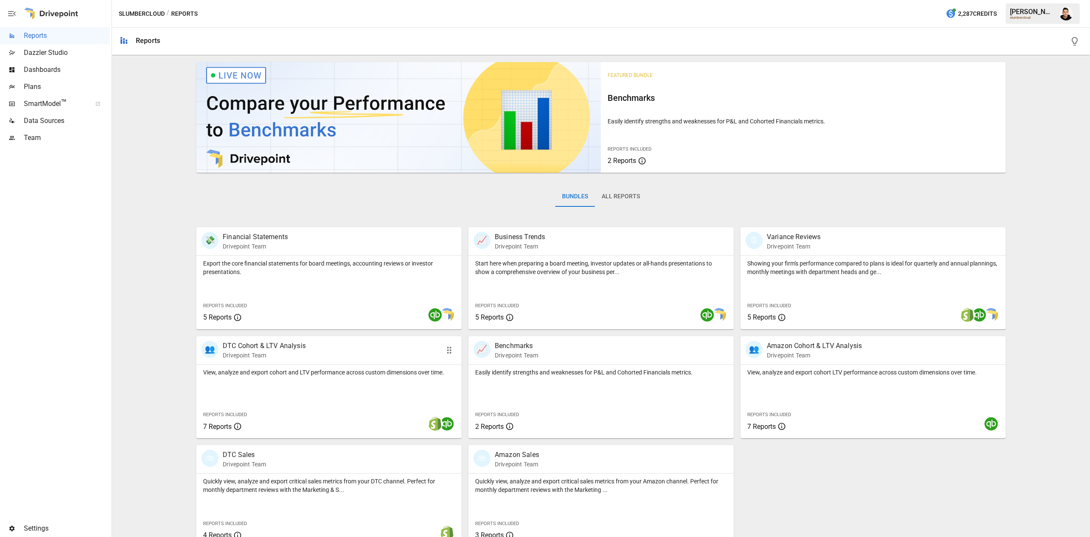
click at [360, 393] on div "View, analyze and export cohort and LTV performance across custom dimensions ov…" at bounding box center [328, 402] width 265 height 74
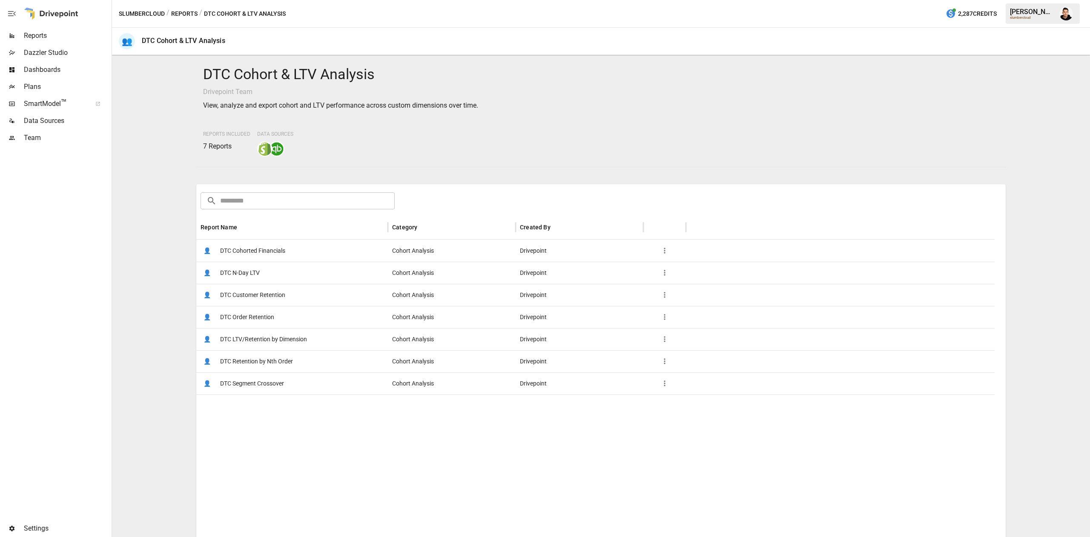
click at [292, 337] on span "DTC LTV/Retention by Dimension" at bounding box center [263, 340] width 87 height 22
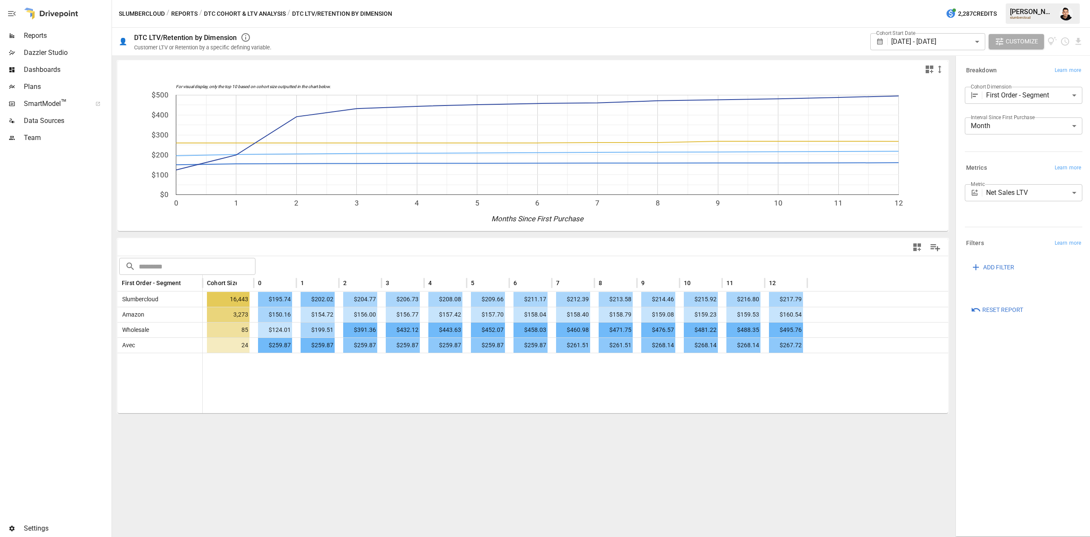
click at [1014, 0] on body "Reports Dazzler Studio Dashboards Plans SmartModel ™ Data Sources Team Settings…" at bounding box center [545, 0] width 1090 height 0
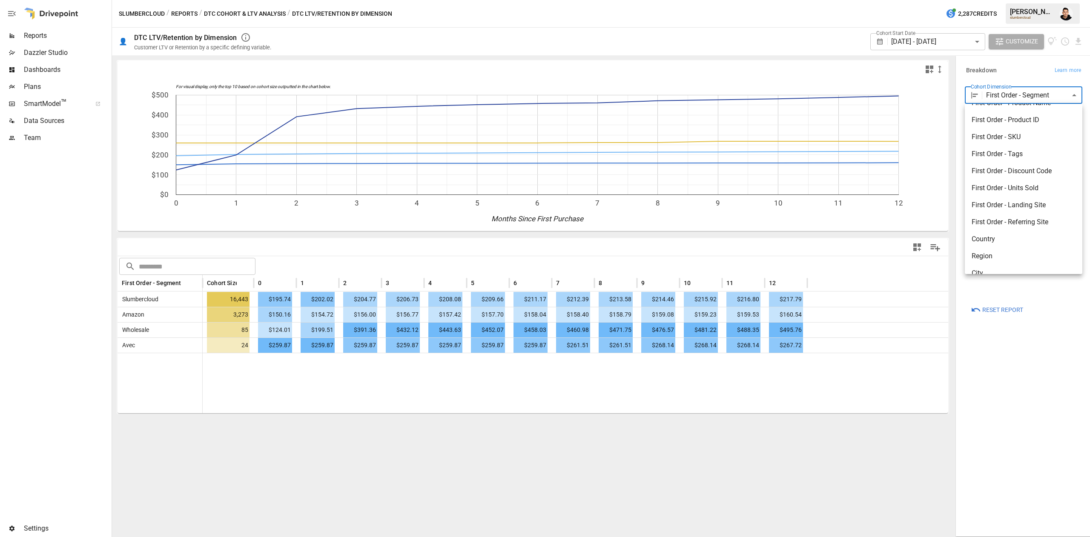
scroll to position [117, 0]
click at [1023, 164] on span "First Order - Discount Code" at bounding box center [1024, 169] width 104 height 10
type input "**********"
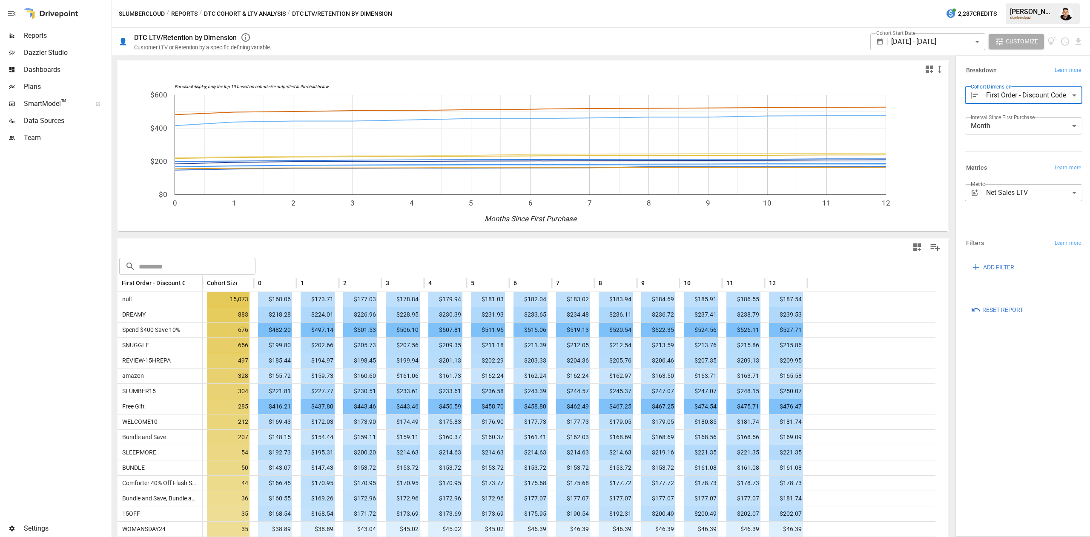
click at [994, 0] on body "Reports Dazzler Studio Dashboards Plans SmartModel ™ Data Sources Team Settings…" at bounding box center [545, 0] width 1090 height 0
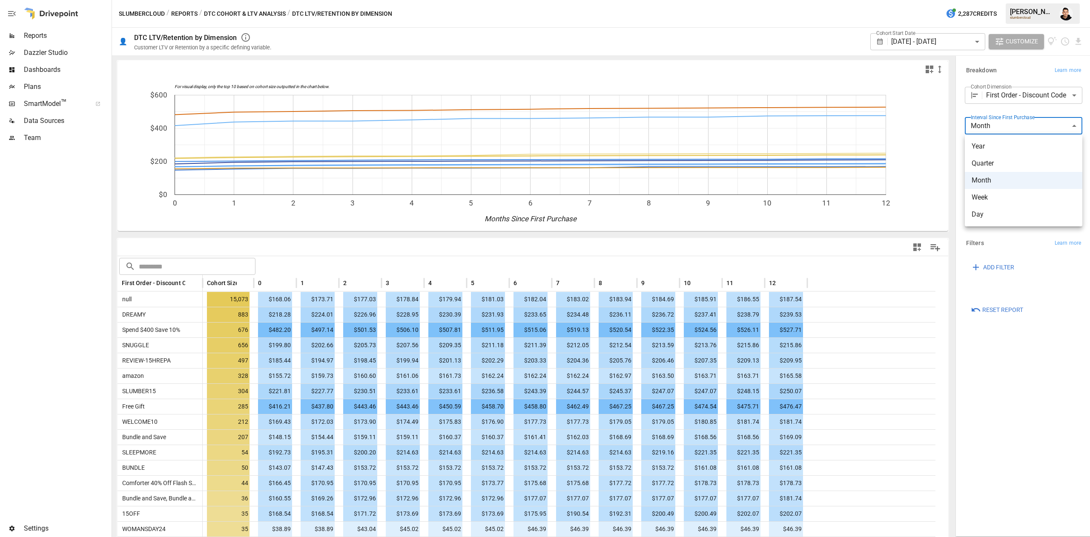
click at [960, 71] on div at bounding box center [545, 268] width 1090 height 537
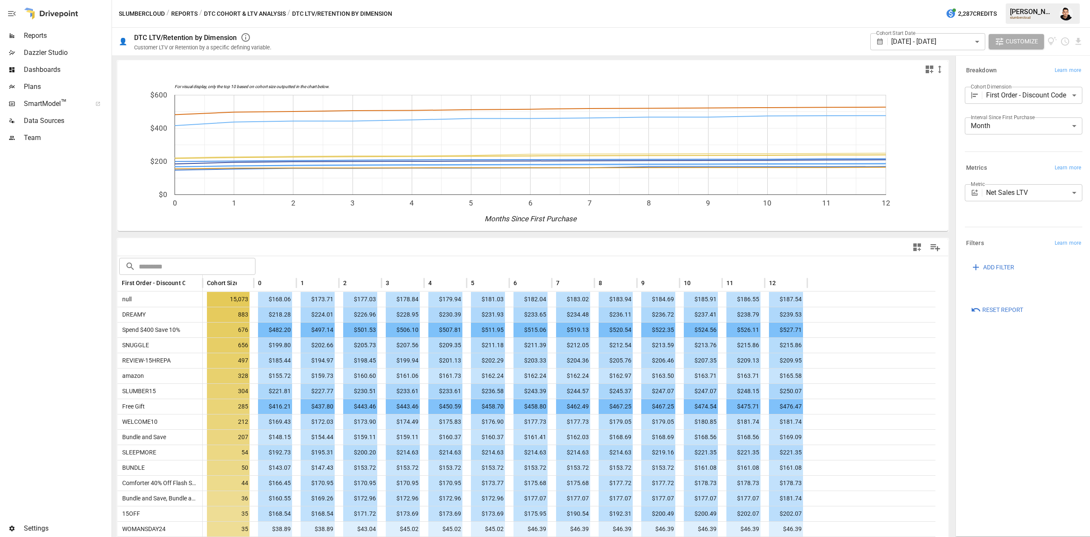
click at [947, 0] on body "Reports Dazzler Studio Dashboards Plans SmartModel ™ Data Sources Team Settings…" at bounding box center [545, 0] width 1090 height 0
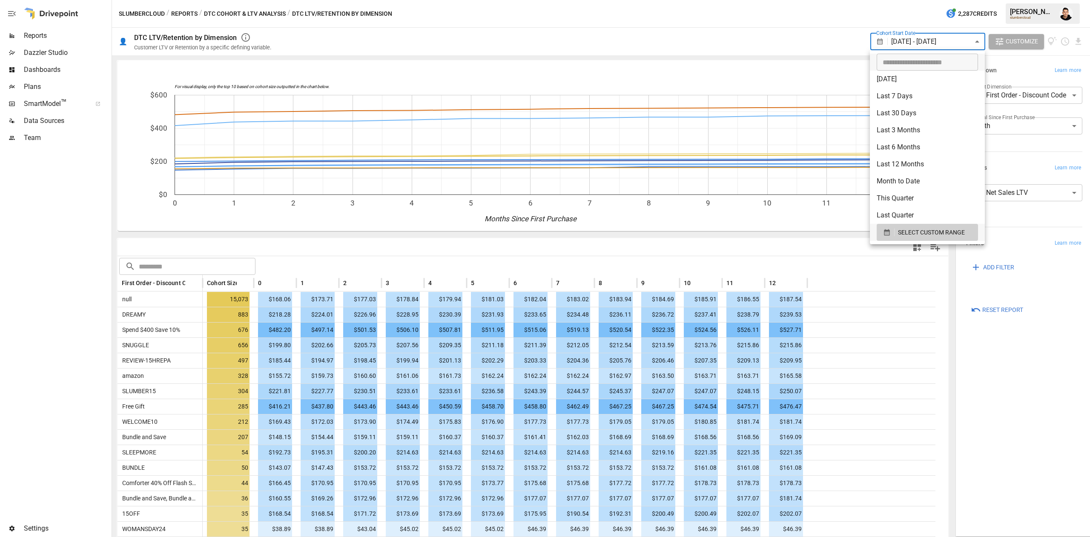
drag, startPoint x: 912, startPoint y: 368, endPoint x: 997, endPoint y: 123, distance: 259.3
click at [912, 367] on div at bounding box center [545, 268] width 1090 height 537
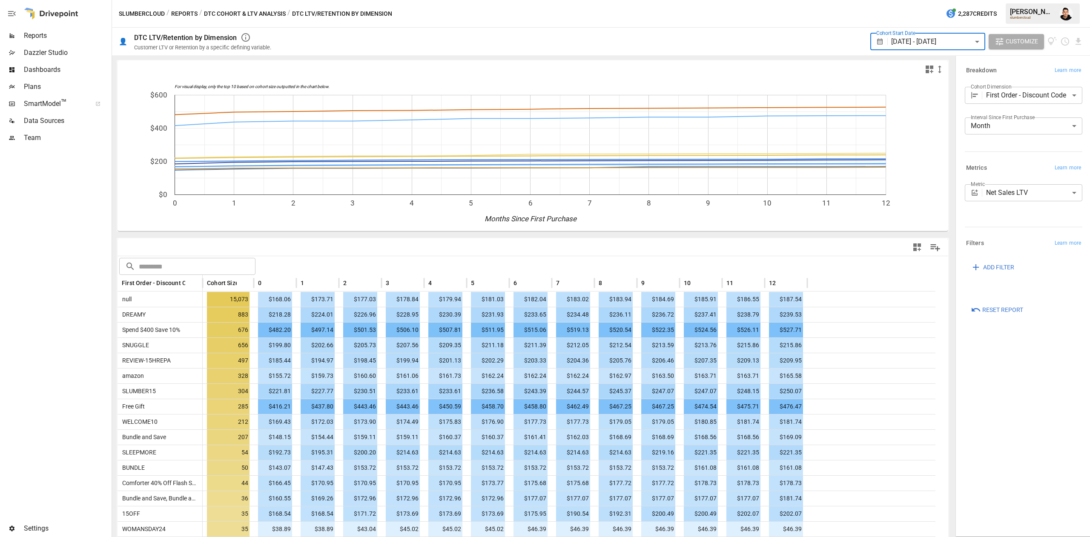
click at [970, 0] on body "Reports Dazzler Studio Dashboards Plans SmartModel ™ Data Sources Team Settings…" at bounding box center [545, 0] width 1090 height 0
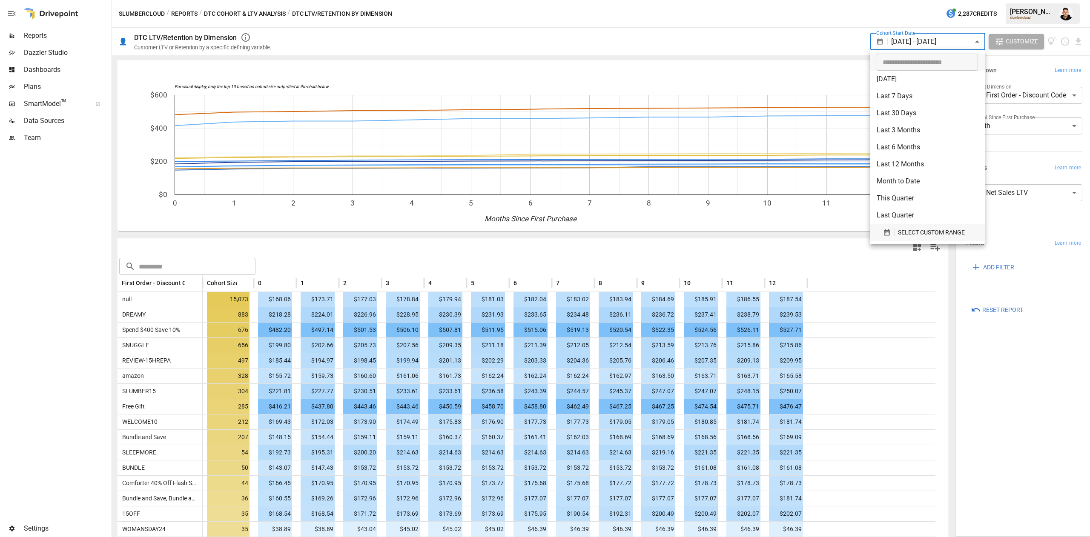
click at [913, 235] on span "SELECT CUSTOM RANGE" at bounding box center [931, 232] width 67 height 11
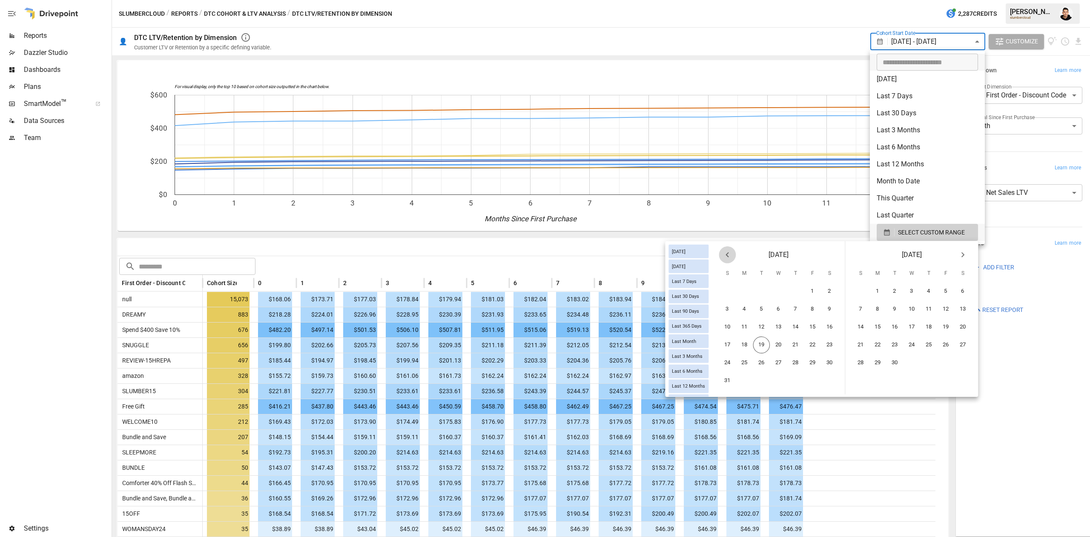
click at [727, 251] on icon "Previous month" at bounding box center [727, 255] width 10 height 10
click at [799, 289] on button "1" at bounding box center [795, 291] width 17 height 17
click at [830, 364] on button "31" at bounding box center [829, 363] width 17 height 17
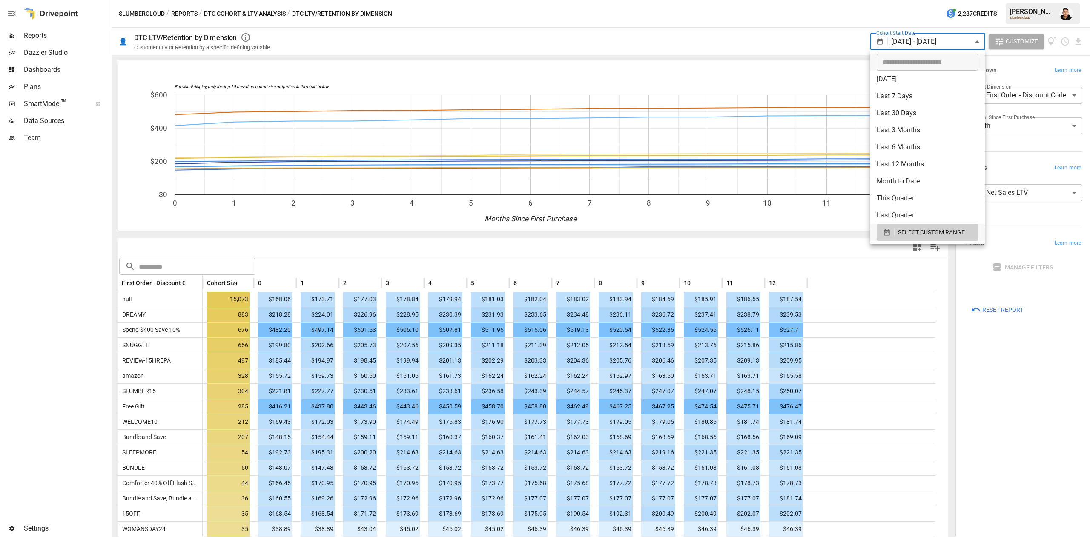
click at [1033, 391] on div at bounding box center [545, 268] width 1090 height 537
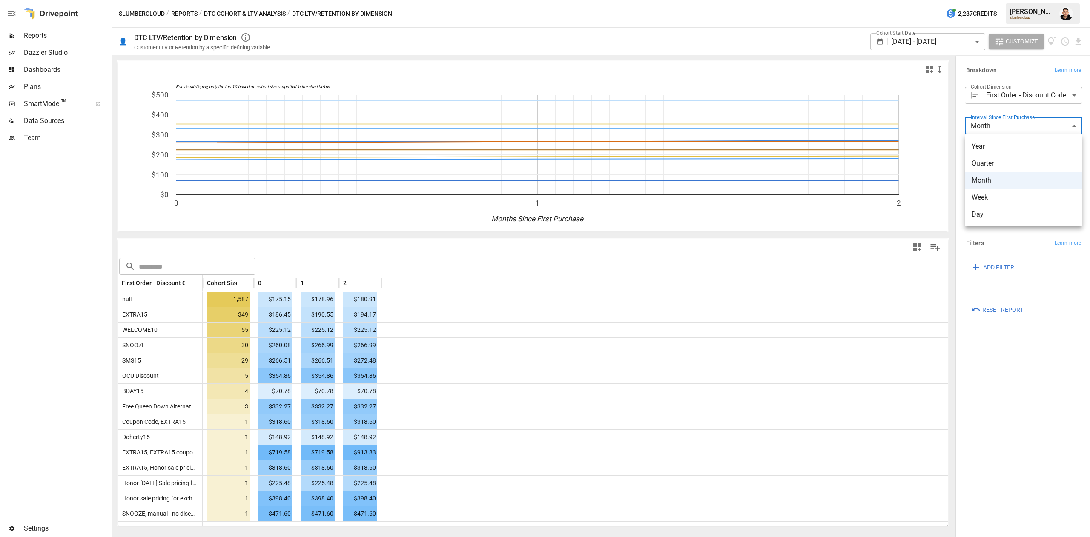
click at [999, 0] on body "Reports Dazzler Studio Dashboards Plans SmartModel ™ Data Sources Team Settings…" at bounding box center [545, 0] width 1090 height 0
click at [1001, 204] on li "Week" at bounding box center [1024, 197] width 118 height 17
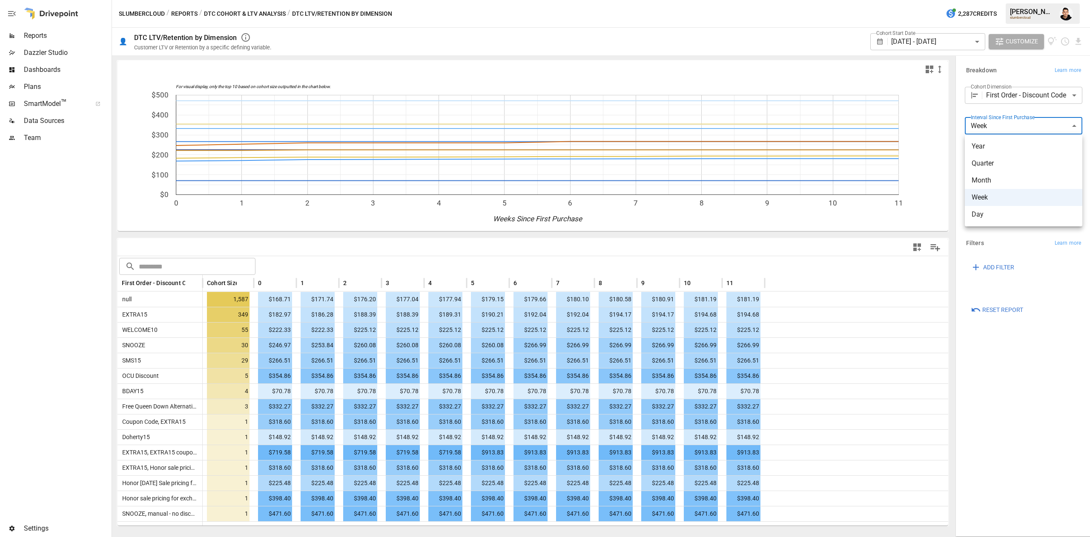
click at [1053, 0] on body "Reports Dazzler Studio Dashboards Plans SmartModel ™ Data Sources Team Settings…" at bounding box center [545, 0] width 1090 height 0
click at [1046, 219] on span "Day" at bounding box center [1024, 215] width 104 height 10
type input "***"
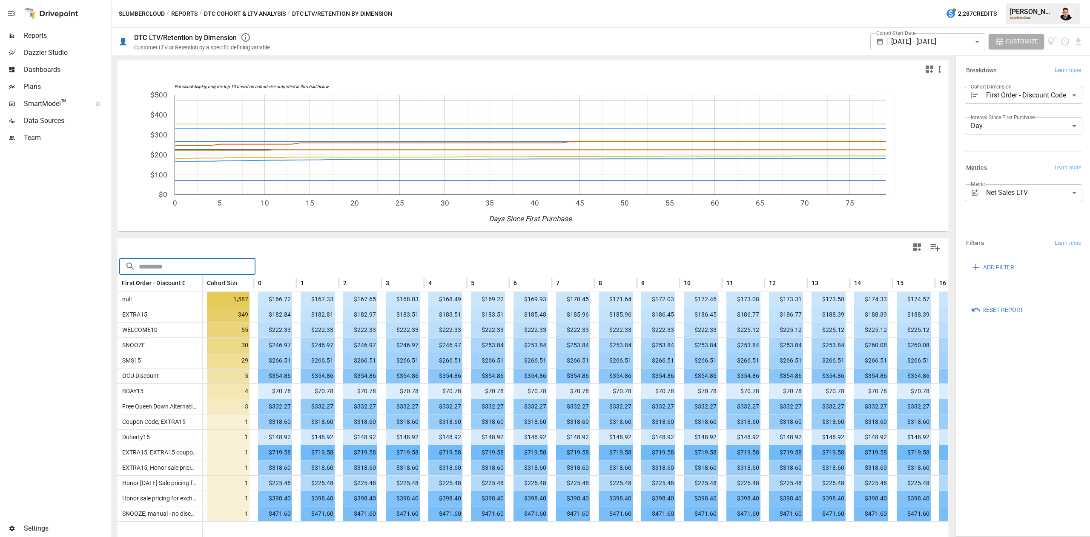
click at [178, 258] on input "text" at bounding box center [197, 266] width 117 height 17
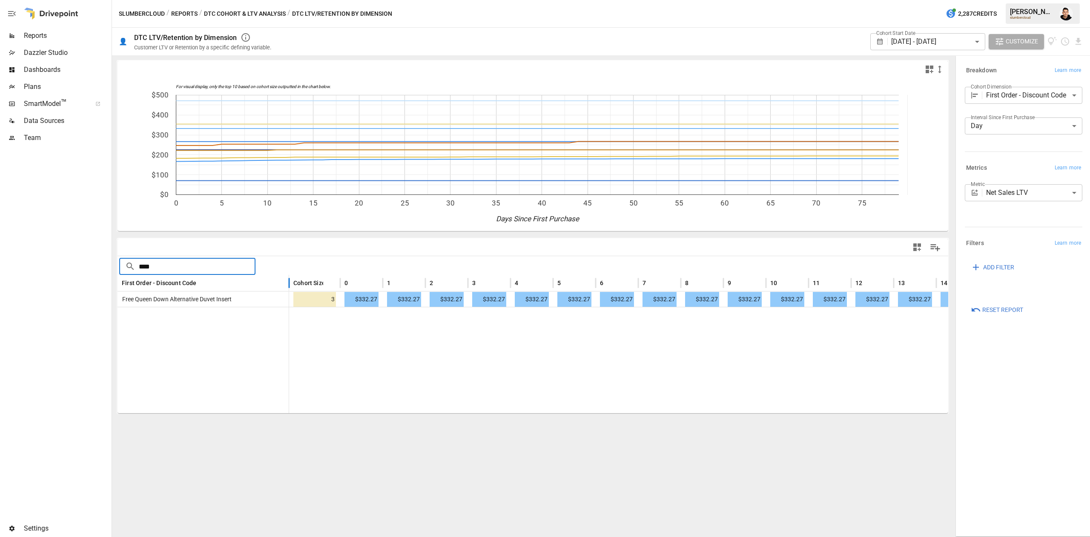
drag, startPoint x: 200, startPoint y: 284, endPoint x: 286, endPoint y: 277, distance: 86.8
click at [287, 277] on div at bounding box center [289, 283] width 4 height 17
type input "*"
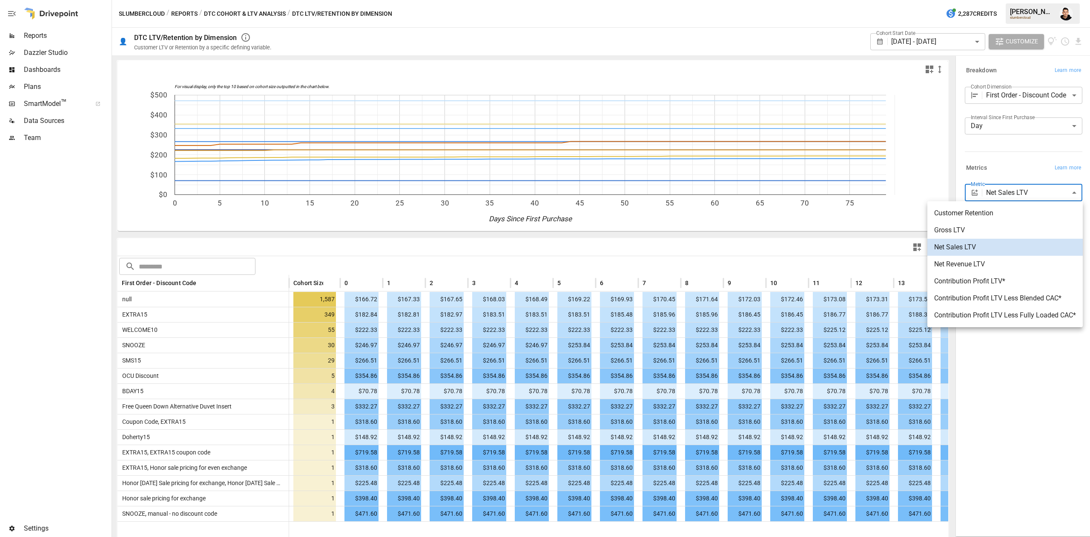
click at [1009, 0] on body "Reports Dazzler Studio Dashboards Plans SmartModel ™ Data Sources Team Settings…" at bounding box center [545, 0] width 1090 height 0
click at [1007, 215] on span "Customer Retention" at bounding box center [1005, 213] width 142 height 10
type input "**********"
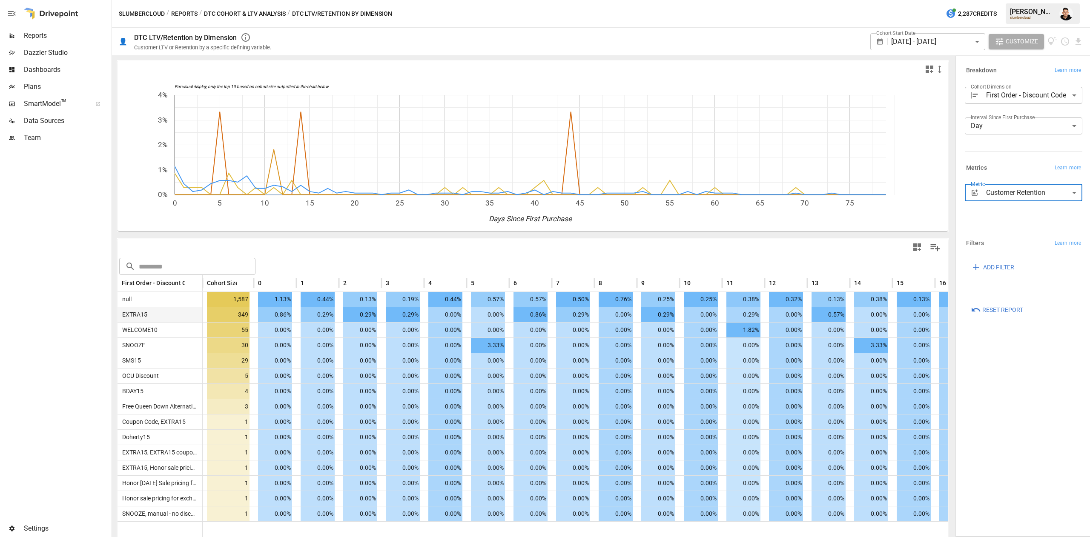
scroll to position [2, 0]
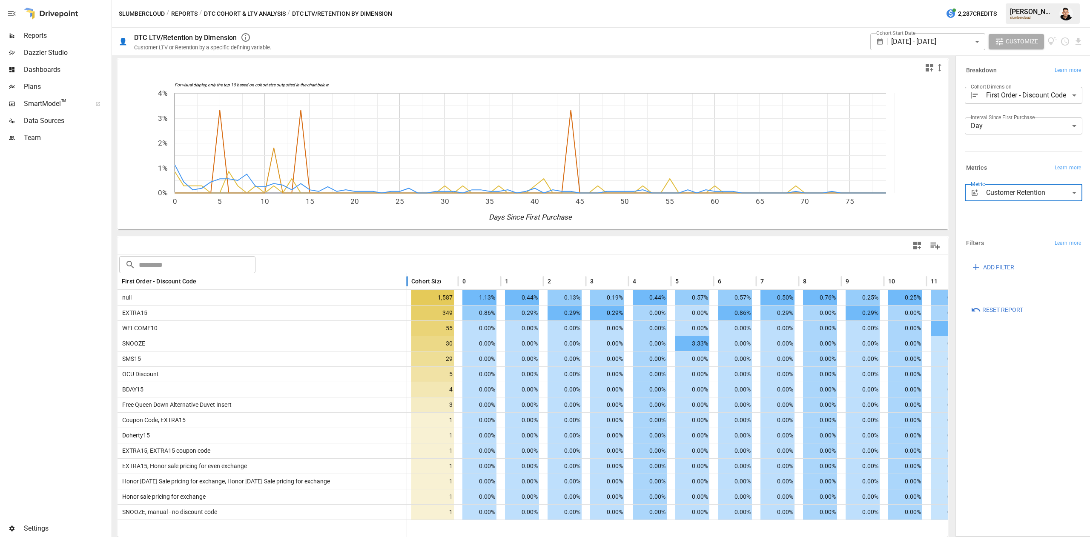
drag, startPoint x: 203, startPoint y: 275, endPoint x: 409, endPoint y: 284, distance: 205.9
click at [409, 284] on div at bounding box center [407, 281] width 4 height 17
click at [1070, 0] on body "Reports Dazzler Studio Dashboards Plans SmartModel ™ Data Sources Team Settings…" at bounding box center [545, 0] width 1090 height 0
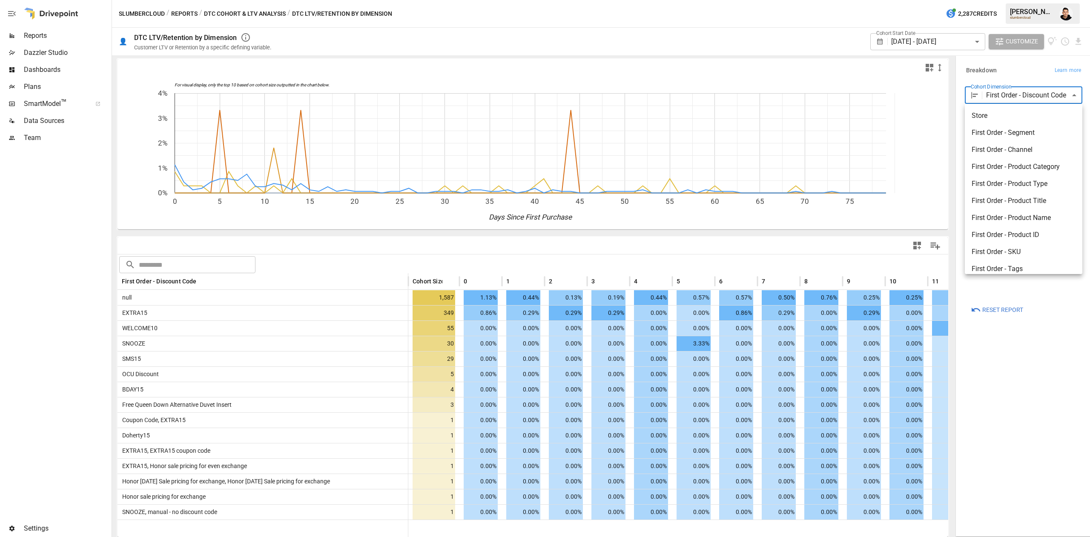
scroll to position [97, 0]
click at [1043, 173] on span "First Order - Tags" at bounding box center [1024, 172] width 104 height 10
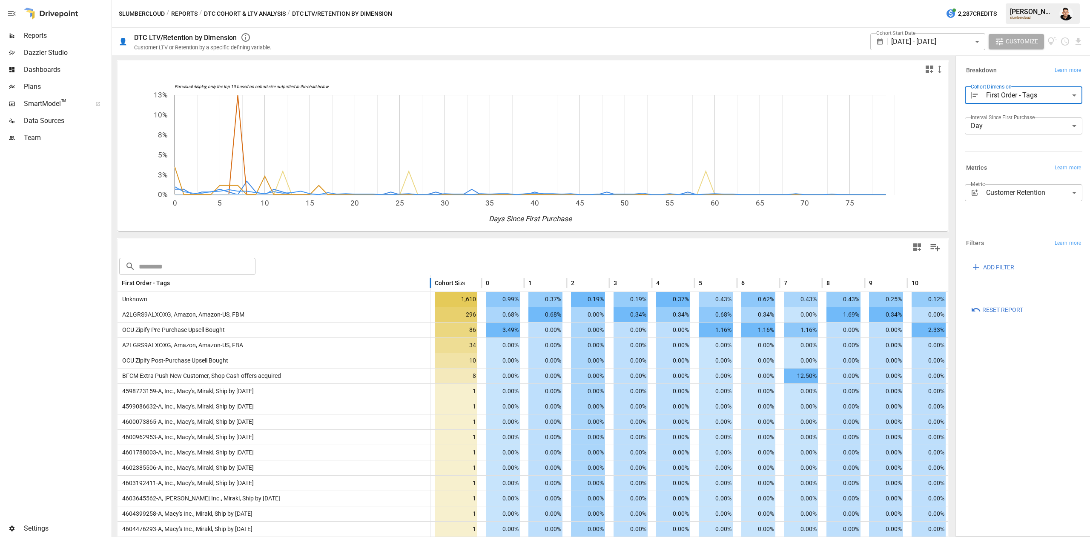
drag, startPoint x: 202, startPoint y: 279, endPoint x: 430, endPoint y: 253, distance: 229.3
click at [430, 253] on div "​ ​ First Order - Tags Cohort Size 0 1 2 3 4 5 6 7 8 9 10 11 12 13 14 15 16 17 …" at bounding box center [533, 512] width 831 height 546
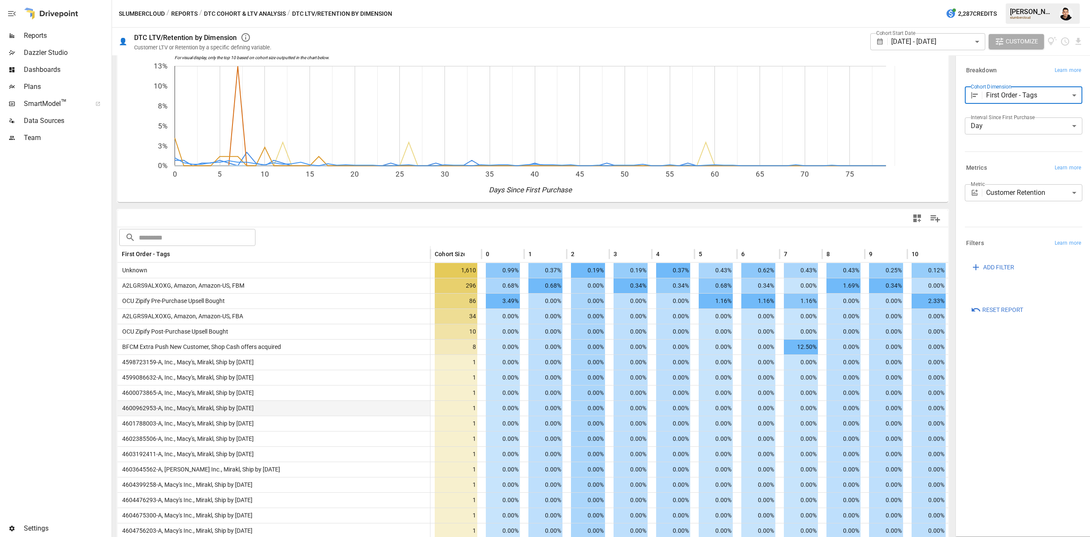
scroll to position [27, 0]
click at [1035, 0] on body "Reports Dazzler Studio Dashboards Plans SmartModel ™ Data Sources Team Settings…" at bounding box center [545, 0] width 1090 height 0
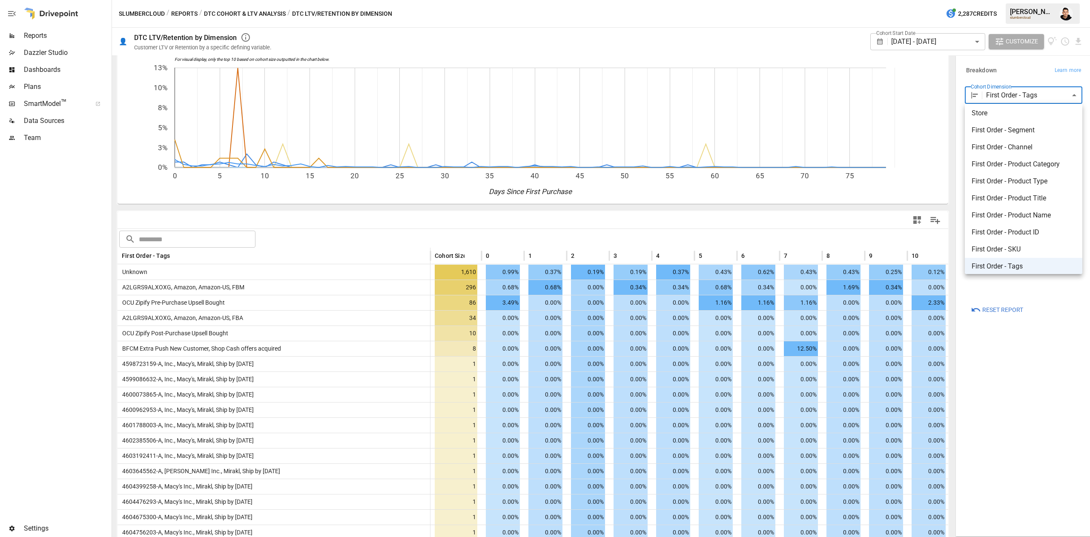
scroll to position [0, 0]
click at [1053, 371] on div at bounding box center [545, 268] width 1090 height 537
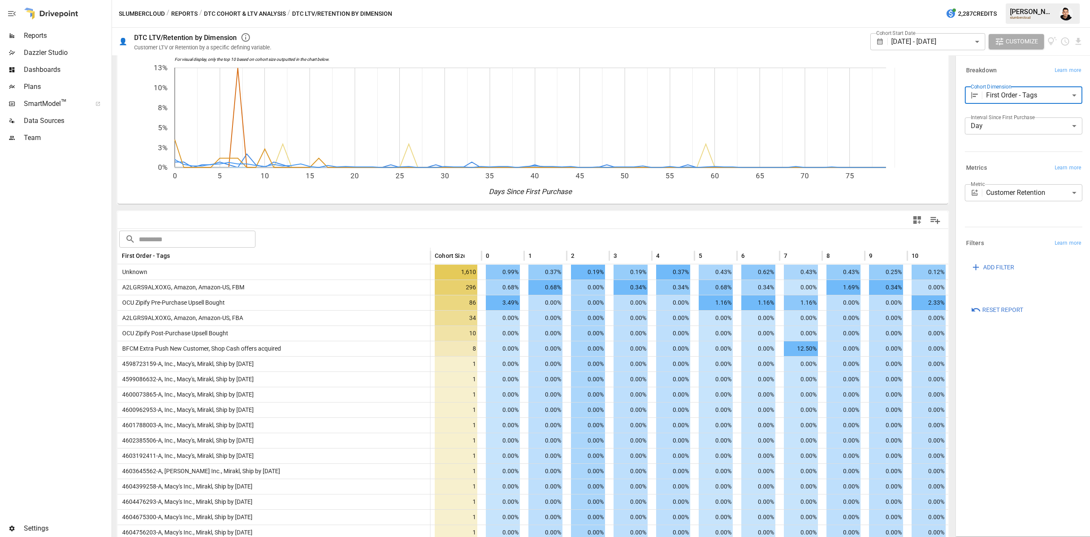
click at [1042, 0] on body "Reports Dazzler Studio Dashboards Plans SmartModel ™ Data Sources Team Settings…" at bounding box center [545, 0] width 1090 height 0
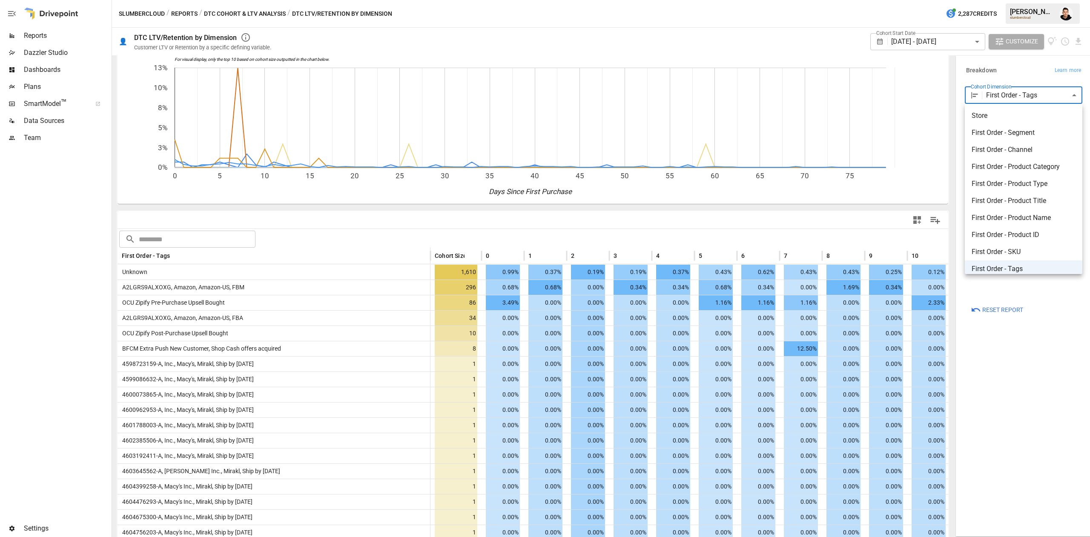
scroll to position [3, 0]
click at [1024, 248] on span "First Order - SKU" at bounding box center [1024, 249] width 104 height 10
type input "**********"
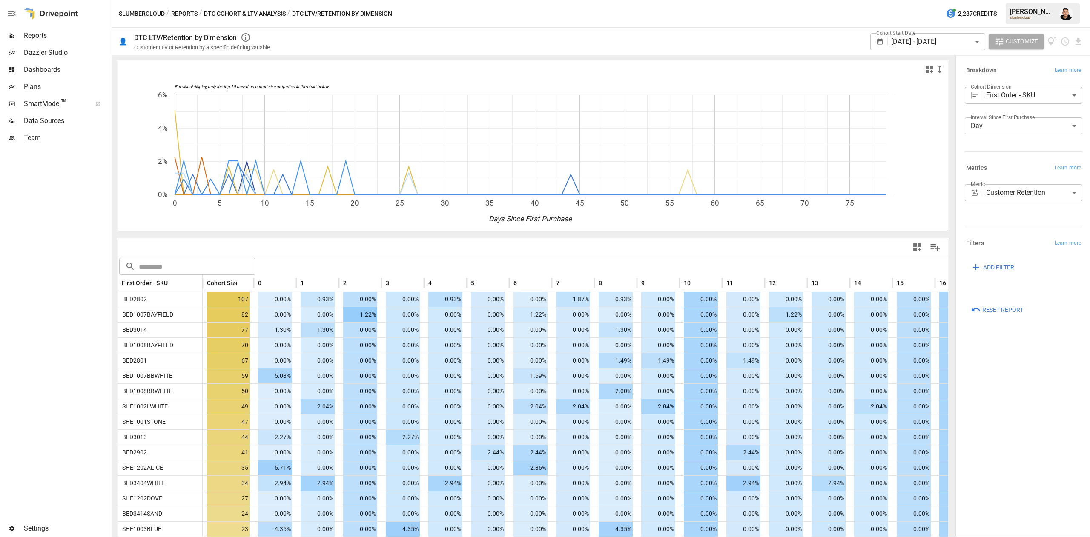
click at [775, 55] on div "For visual display, only the top 10 based on cohort size outputted in the chart…" at bounding box center [533, 296] width 842 height 482
click at [1023, 0] on body "Reports Dazzler Studio Dashboards Plans SmartModel ™ Data Sources Team Settings…" at bounding box center [545, 0] width 1090 height 0
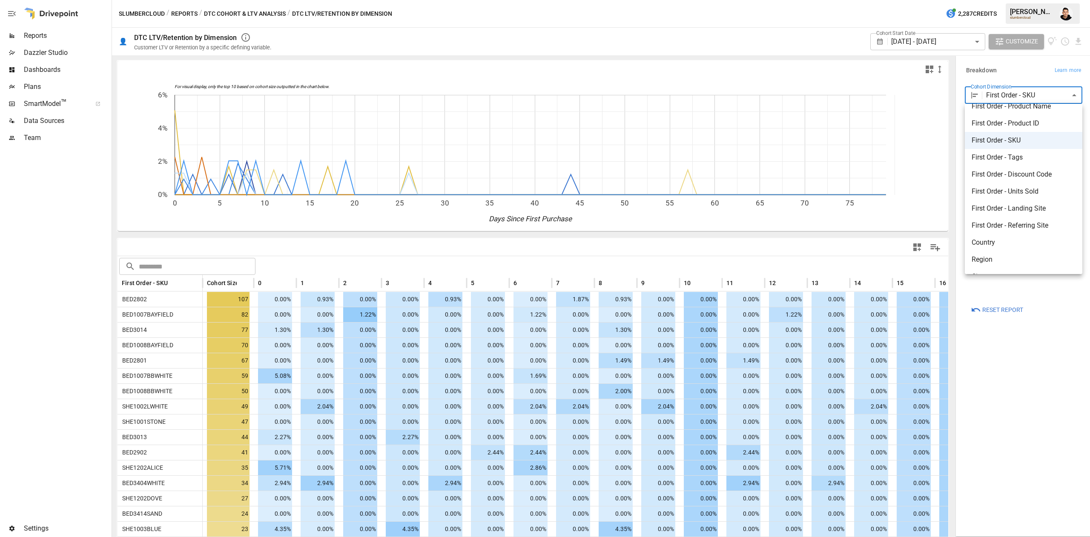
scroll to position [117, 0]
click at [945, 146] on div at bounding box center [545, 268] width 1090 height 537
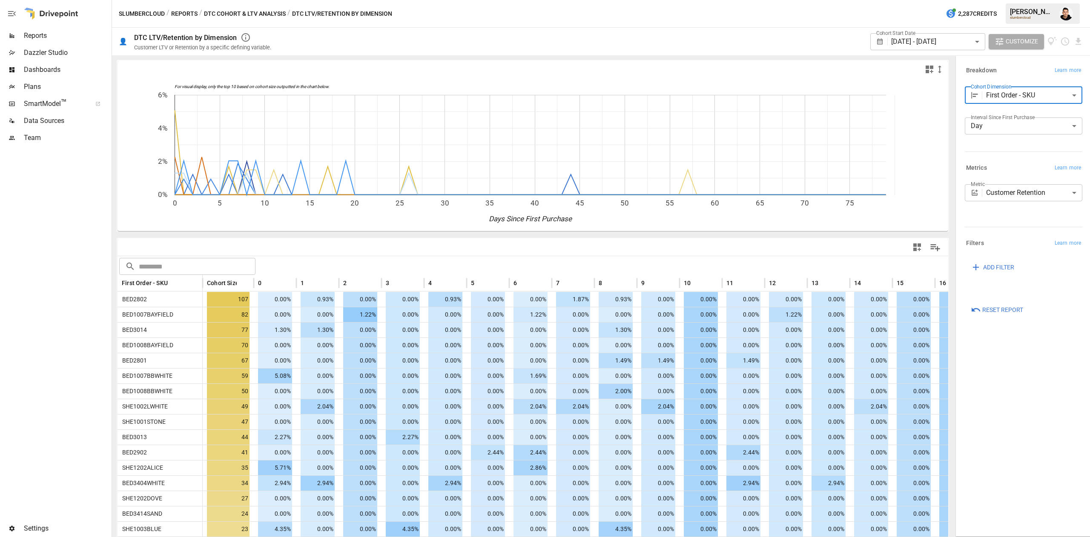
click at [1007, 0] on body "Reports Dazzler Studio Dashboards Plans SmartModel ™ Data Sources Team Settings…" at bounding box center [545, 0] width 1090 height 0
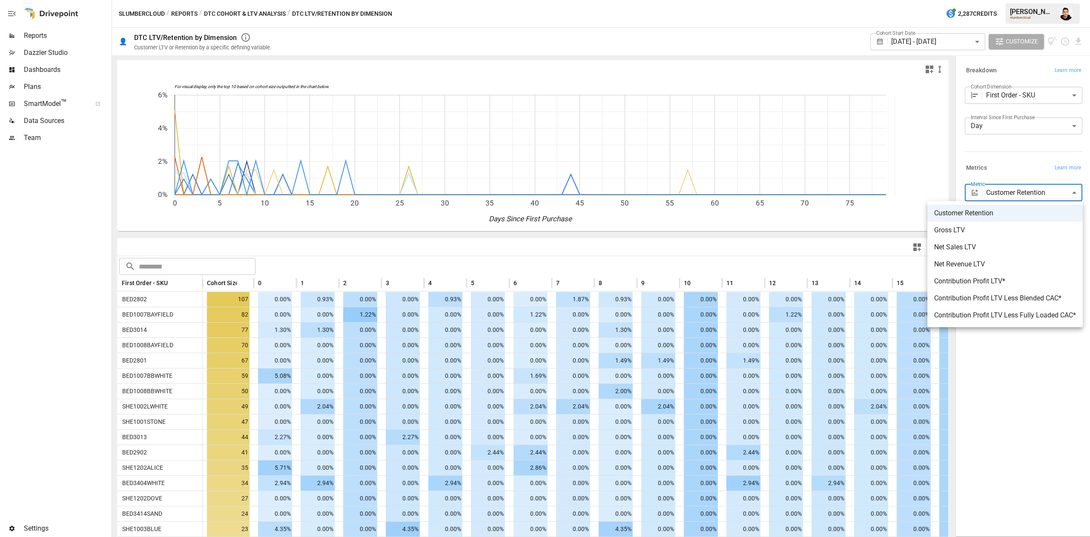
click at [980, 255] on li "Net Sales LTV" at bounding box center [1005, 247] width 155 height 17
click at [966, 250] on span "Net Sales LTV" at bounding box center [1005, 247] width 142 height 10
click at [966, 249] on span "Net Sales LTV" at bounding box center [1005, 247] width 142 height 10
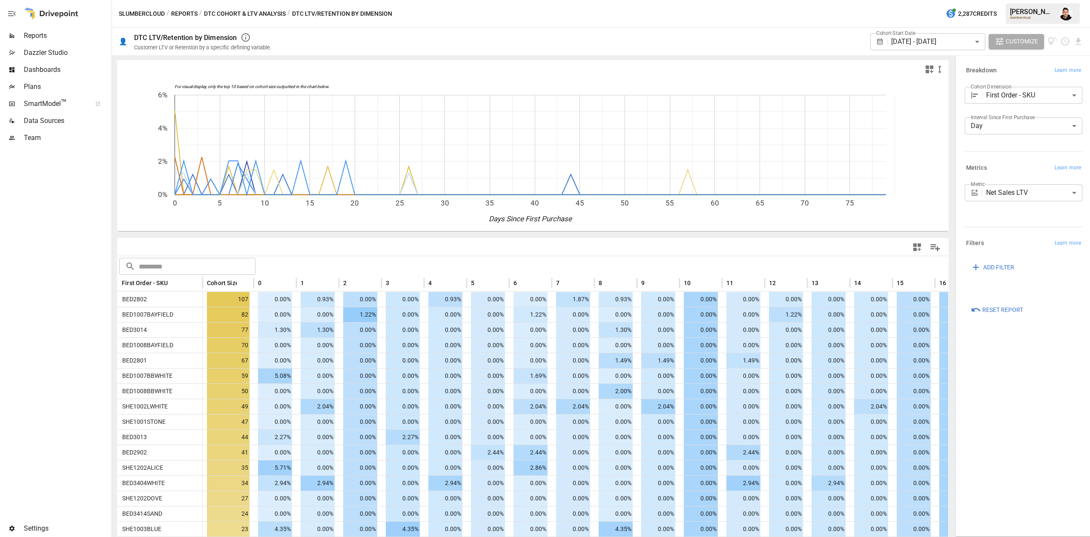
type input "**********"
